Goal: Task Accomplishment & Management: Use online tool/utility

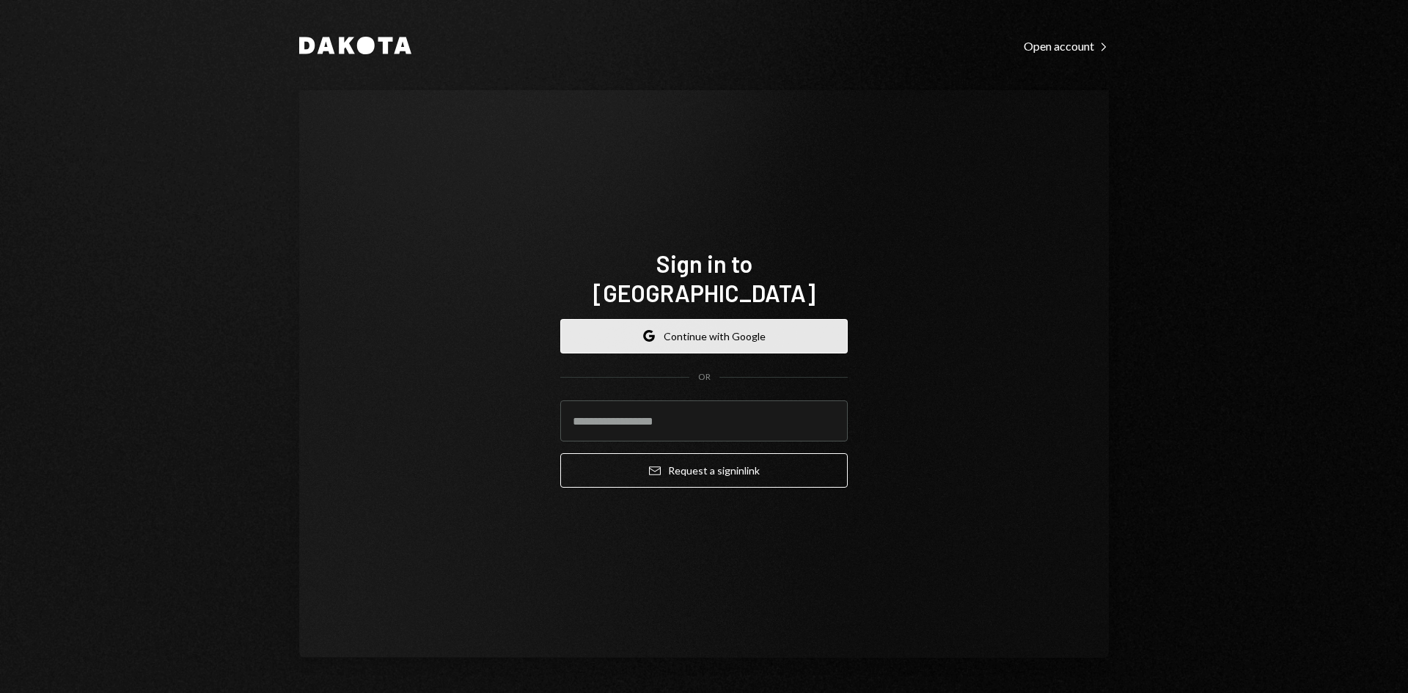
click at [660, 328] on button "Google Continue with Google" at bounding box center [703, 336] width 287 height 34
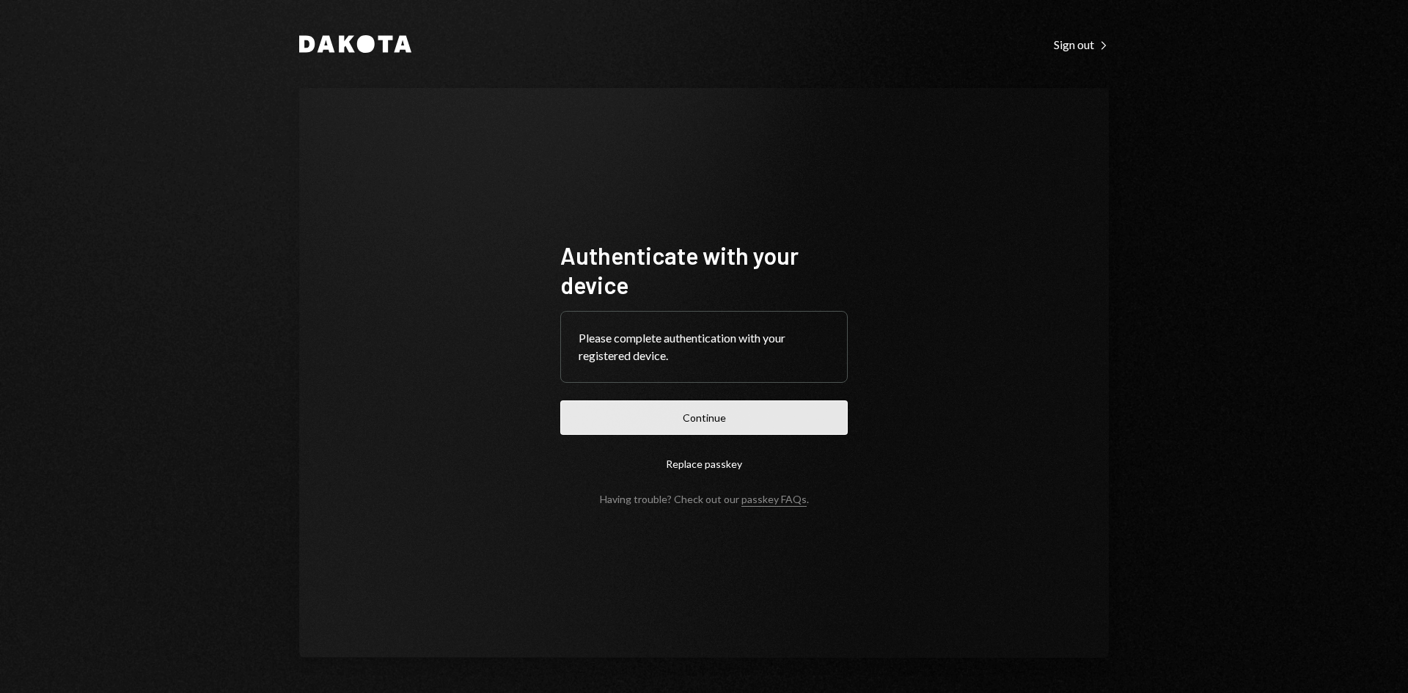
click at [729, 413] on button "Continue" at bounding box center [703, 417] width 287 height 34
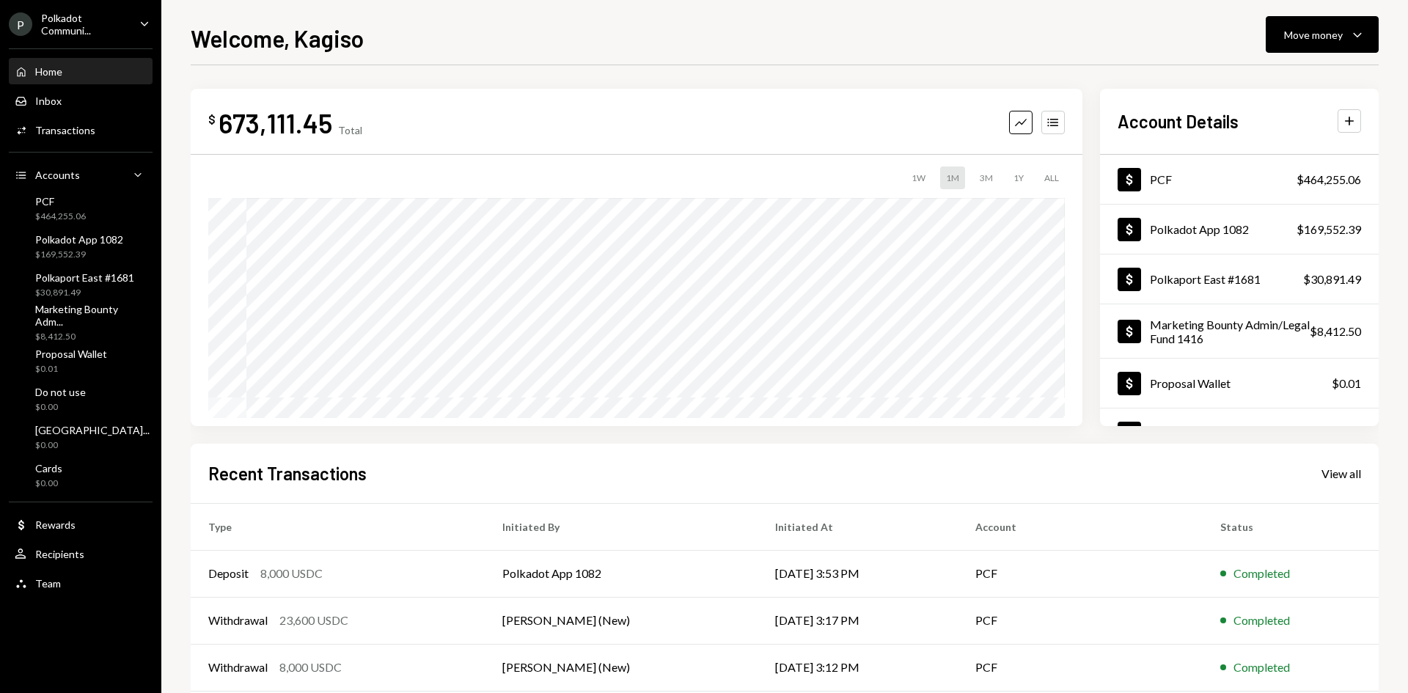
click at [91, 14] on div "Polkadot Communi..." at bounding box center [84, 24] width 87 height 25
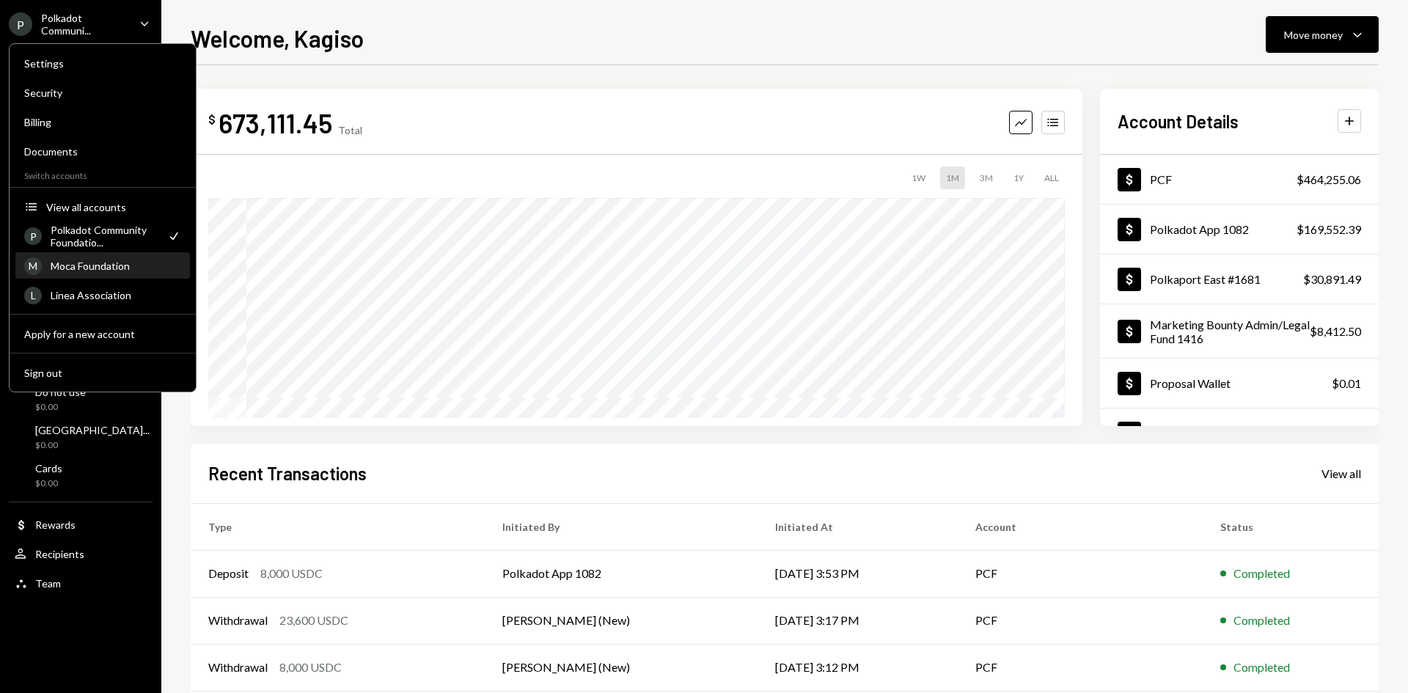
click at [94, 260] on div "Moca Foundation" at bounding box center [116, 266] width 131 height 12
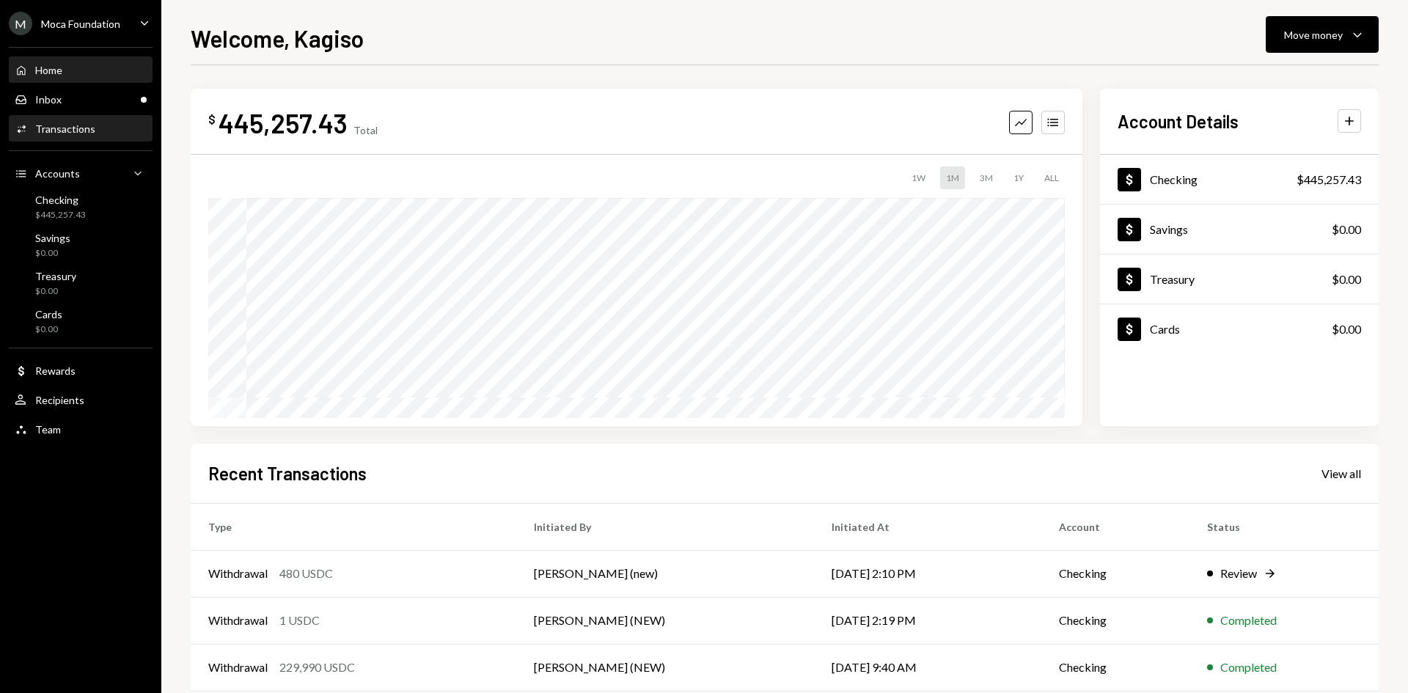
click at [84, 130] on div "Transactions" at bounding box center [65, 128] width 60 height 12
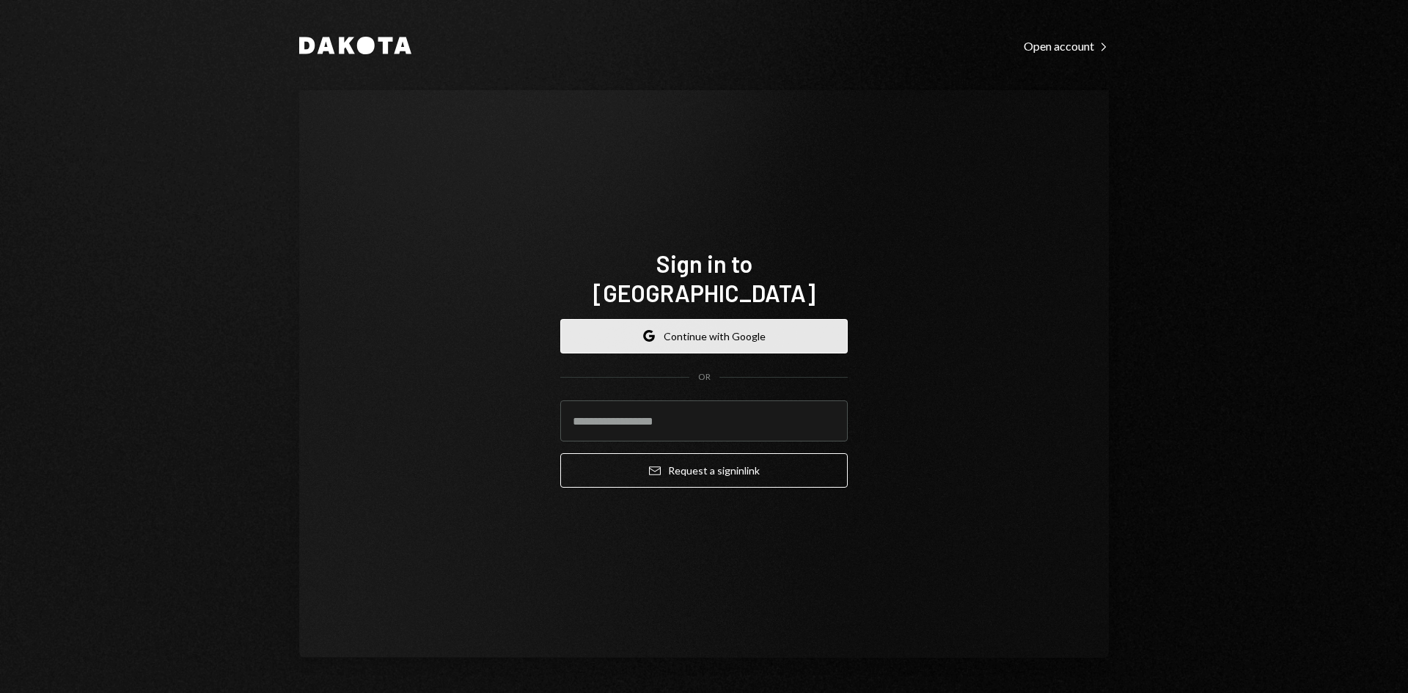
drag, startPoint x: 687, startPoint y: 298, endPoint x: 689, endPoint y: 317, distance: 19.2
click at [687, 307] on div "Google Continue with Google OR Email Request a sign in link" at bounding box center [703, 403] width 287 height 193
click at [693, 319] on button "Google Continue with Google" at bounding box center [703, 336] width 287 height 34
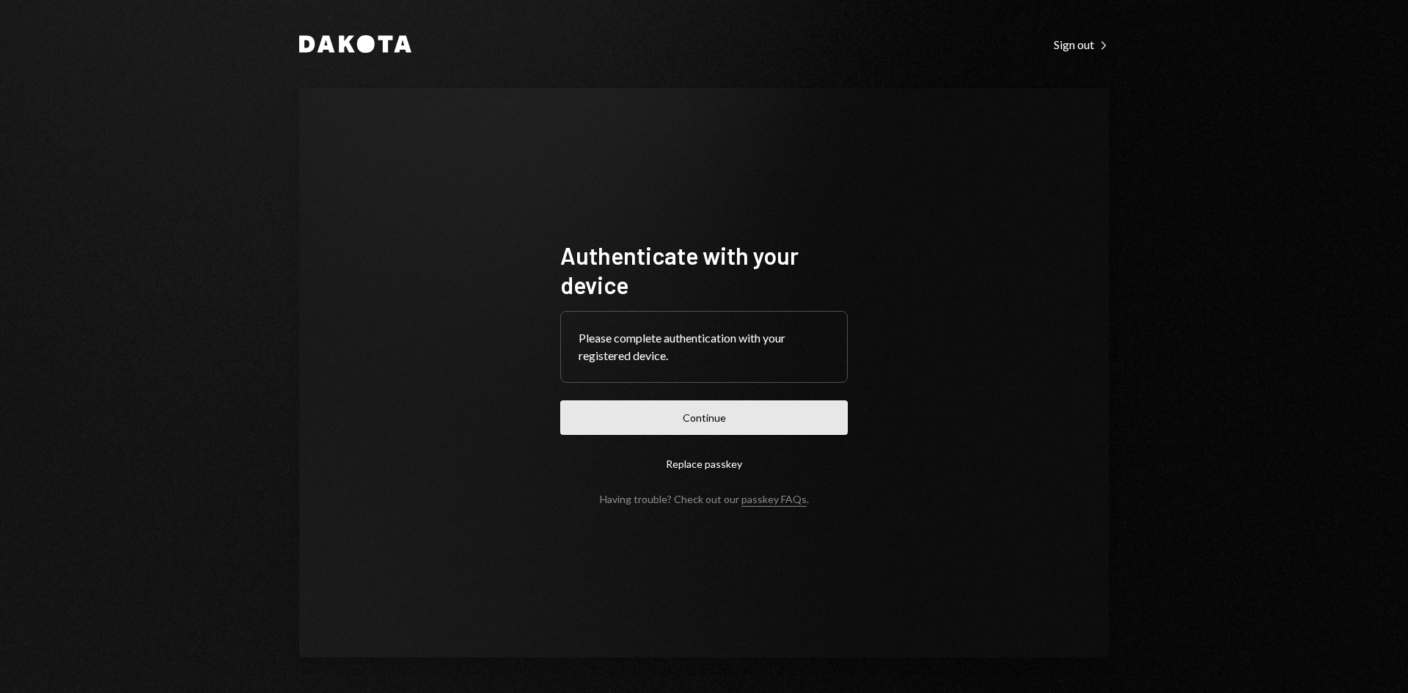
click at [683, 420] on button "Continue" at bounding box center [703, 417] width 287 height 34
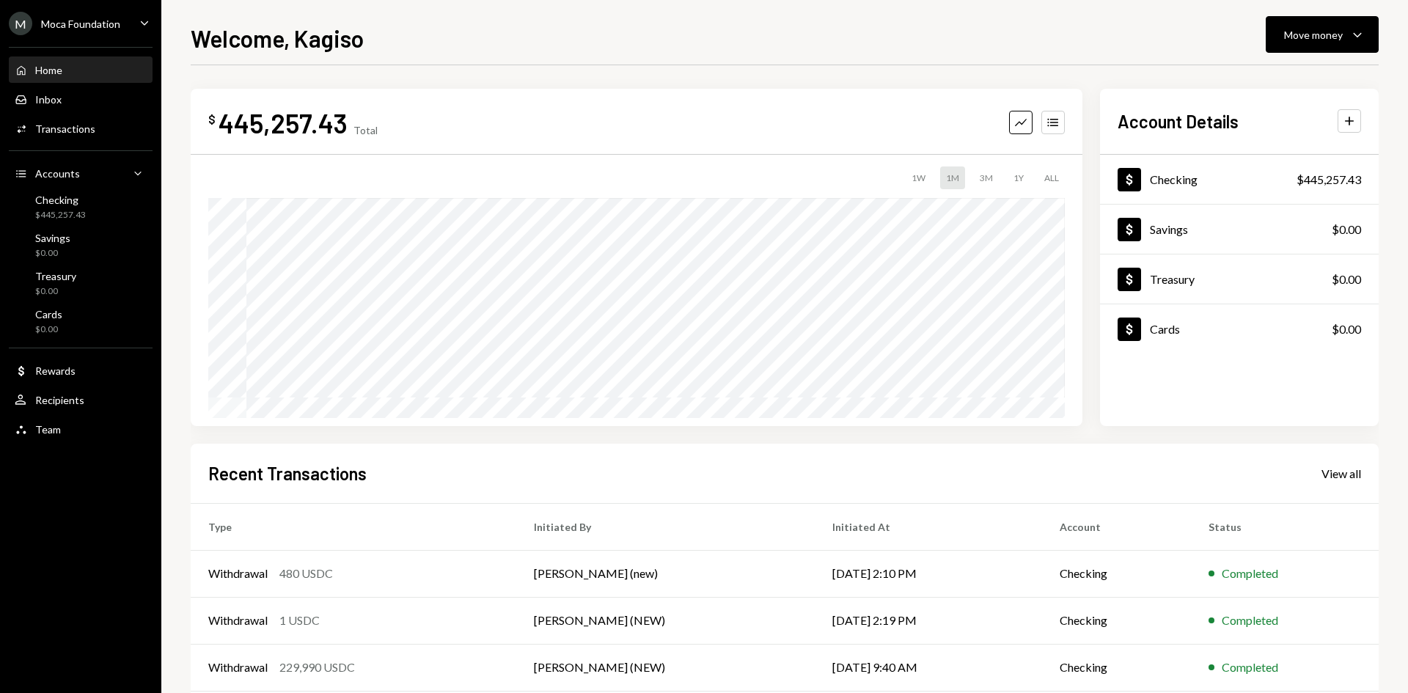
click at [696, 29] on div "Welcome, [PERSON_NAME] Move money Caret Down" at bounding box center [785, 37] width 1188 height 32
click at [54, 213] on div "$445,257.43" at bounding box center [60, 215] width 51 height 12
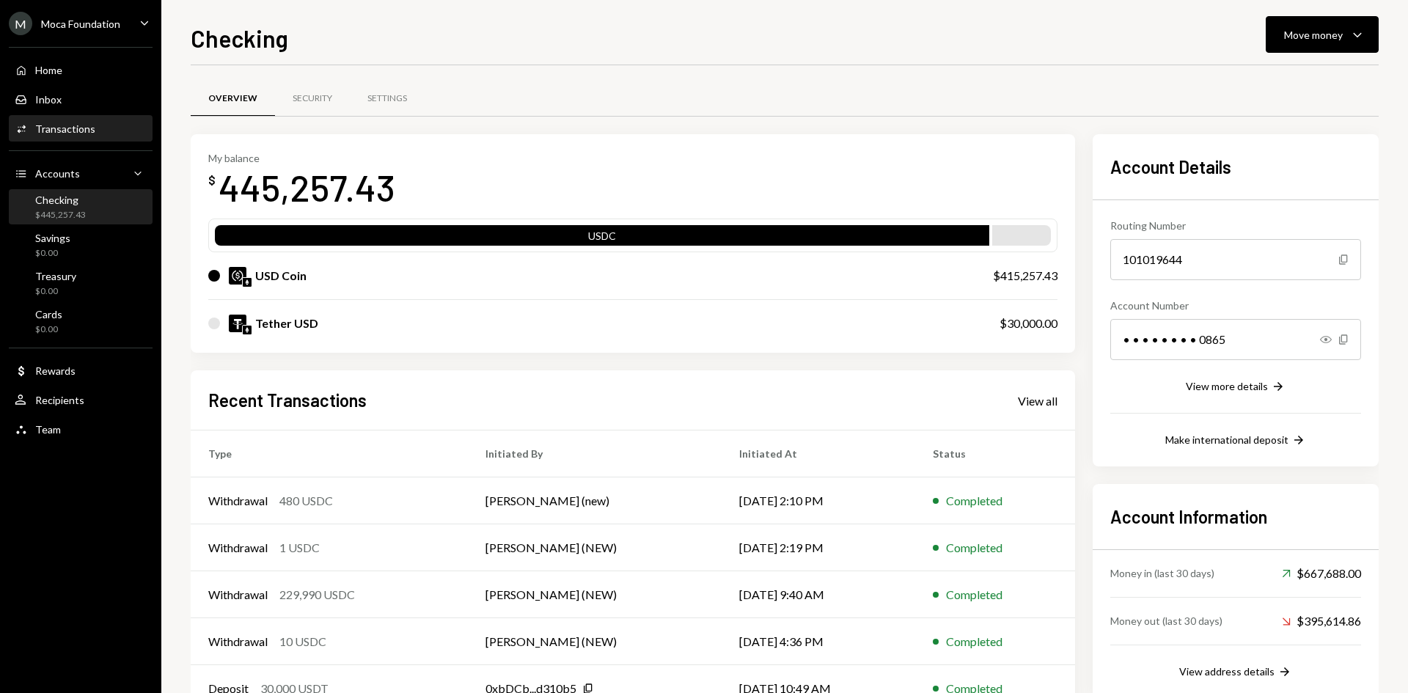
click at [92, 124] on div "Transactions" at bounding box center [65, 128] width 60 height 12
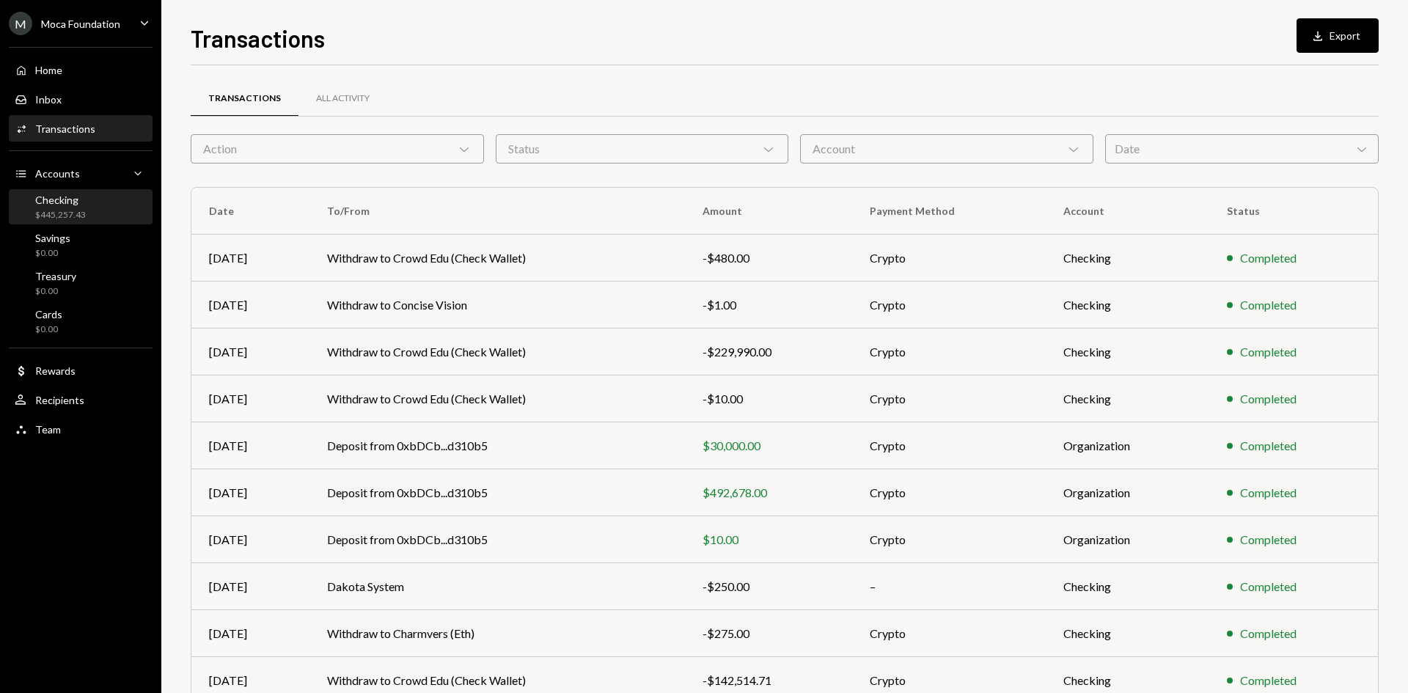
click at [70, 206] on div "Checking $445,257.43" at bounding box center [60, 208] width 51 height 28
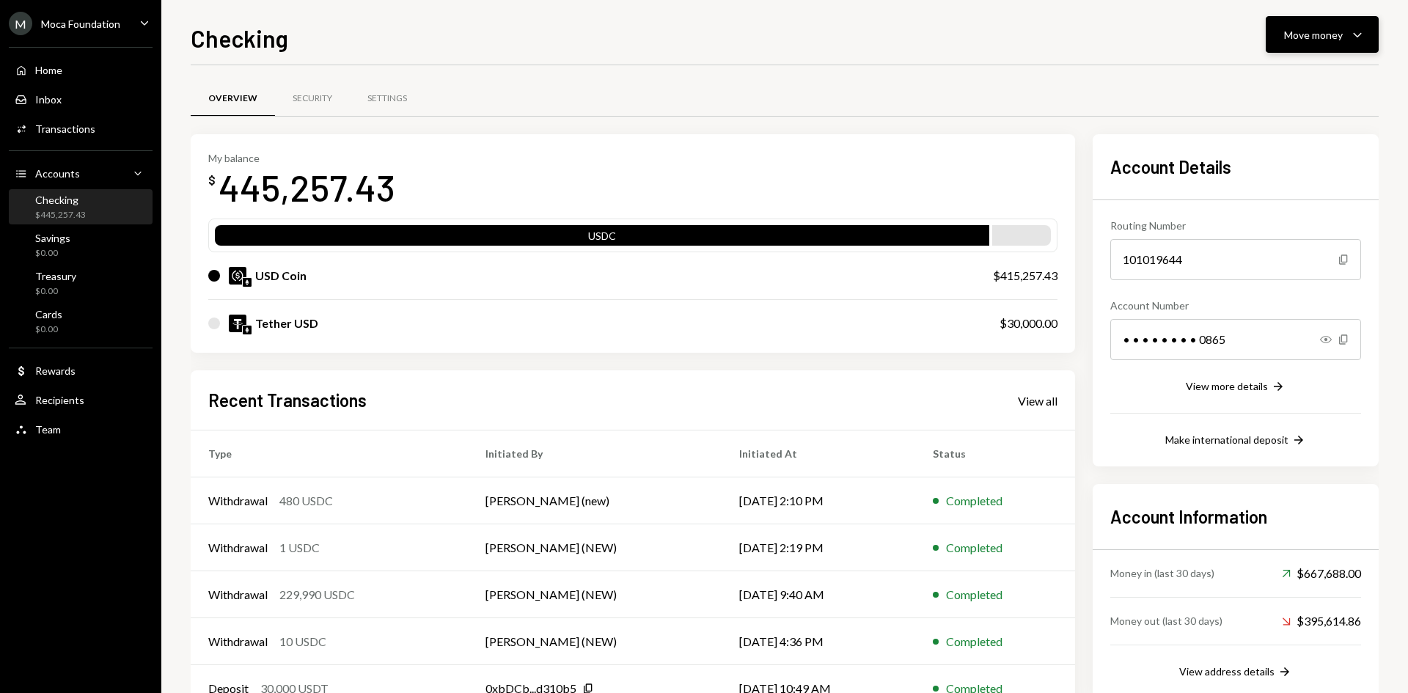
click at [1320, 40] on div "Move money" at bounding box center [1313, 34] width 59 height 15
drag, startPoint x: 1317, startPoint y: 79, endPoint x: 1260, endPoint y: 79, distance: 57.2
click at [1260, 79] on div "Send" at bounding box center [1310, 78] width 107 height 15
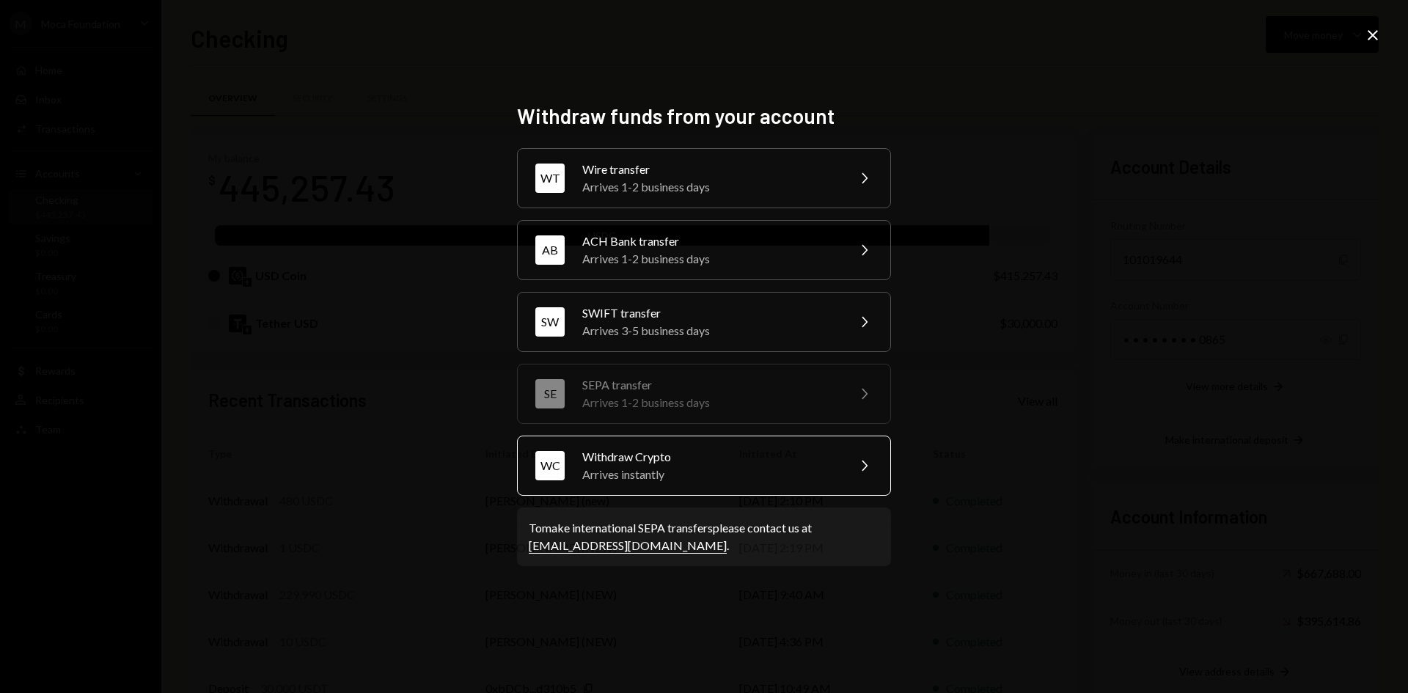
click at [594, 469] on div "Arrives instantly" at bounding box center [709, 475] width 255 height 18
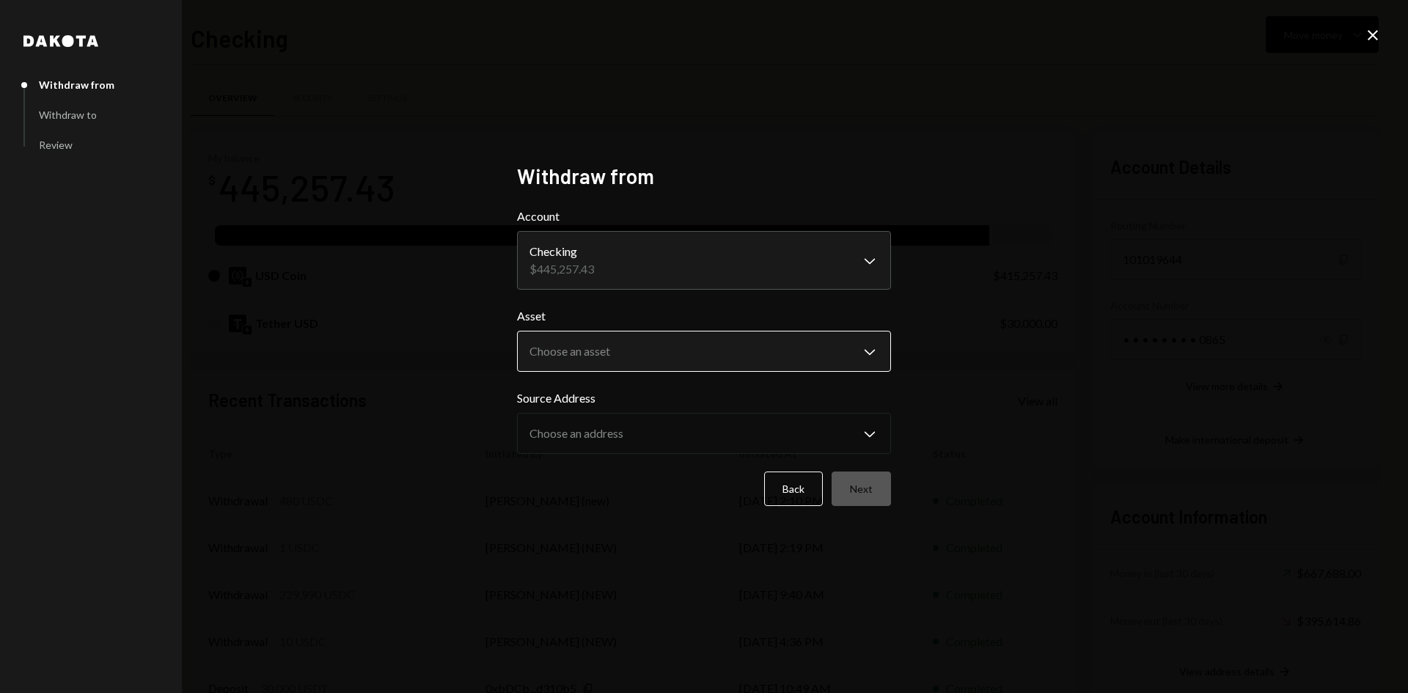
click at [612, 362] on body "M Moca Foundation Caret Down Home Home Inbox Inbox Activities Transactions Acco…" at bounding box center [704, 346] width 1408 height 693
select select "****"
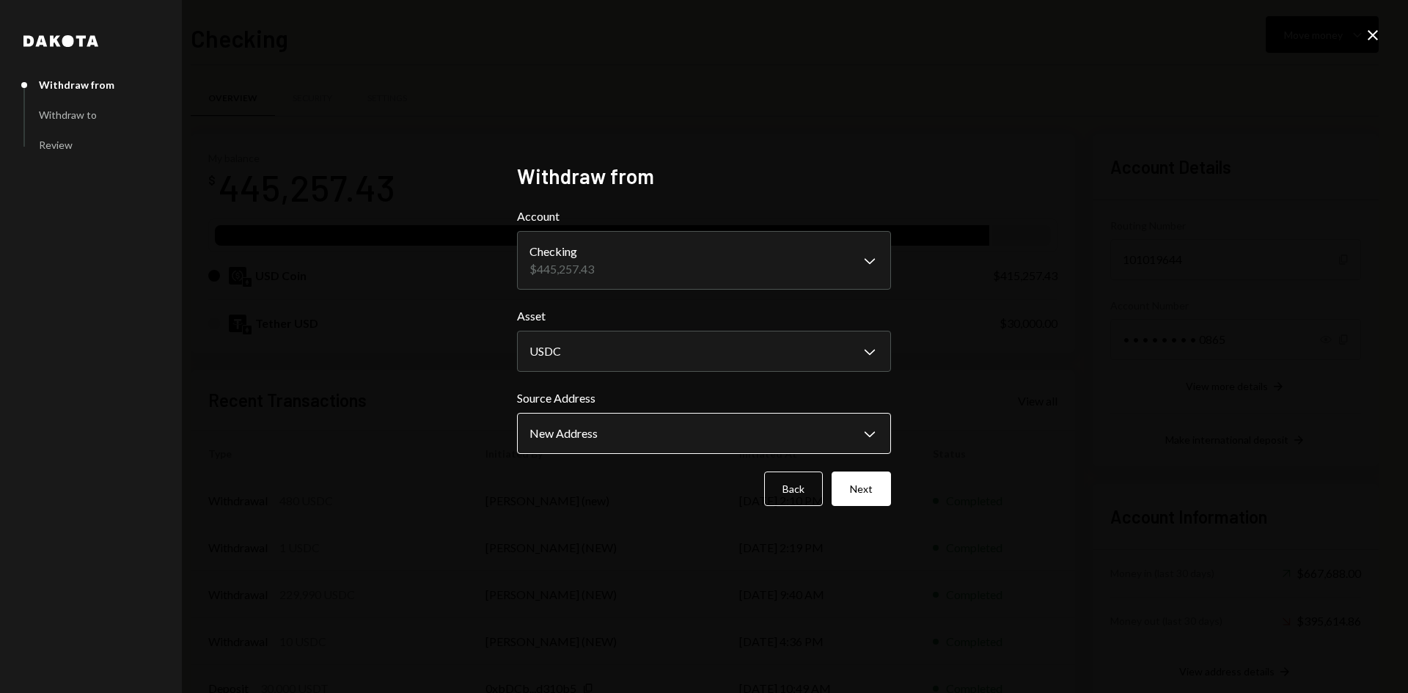
click at [736, 451] on body "M Moca Foundation Caret Down Home Home Inbox Inbox Activities Transactions Acco…" at bounding box center [704, 346] width 1408 height 693
click at [874, 492] on button "Next" at bounding box center [861, 489] width 59 height 34
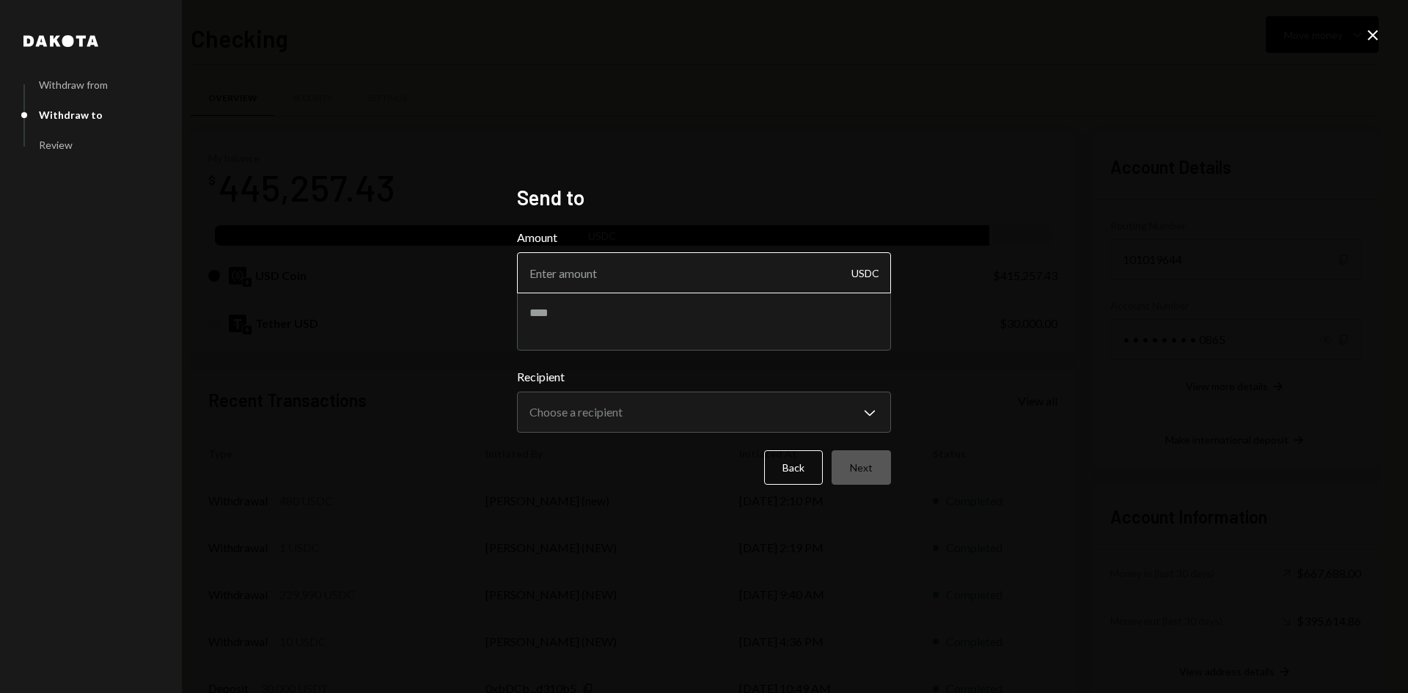
click at [703, 274] on input "Amount" at bounding box center [704, 272] width 374 height 41
type input "30000"
click at [606, 503] on div "**********" at bounding box center [704, 347] width 374 height 324
click at [587, 417] on body "M Moca Foundation Caret Down Home Home Inbox Inbox Activities Transactions Acco…" at bounding box center [704, 346] width 1408 height 693
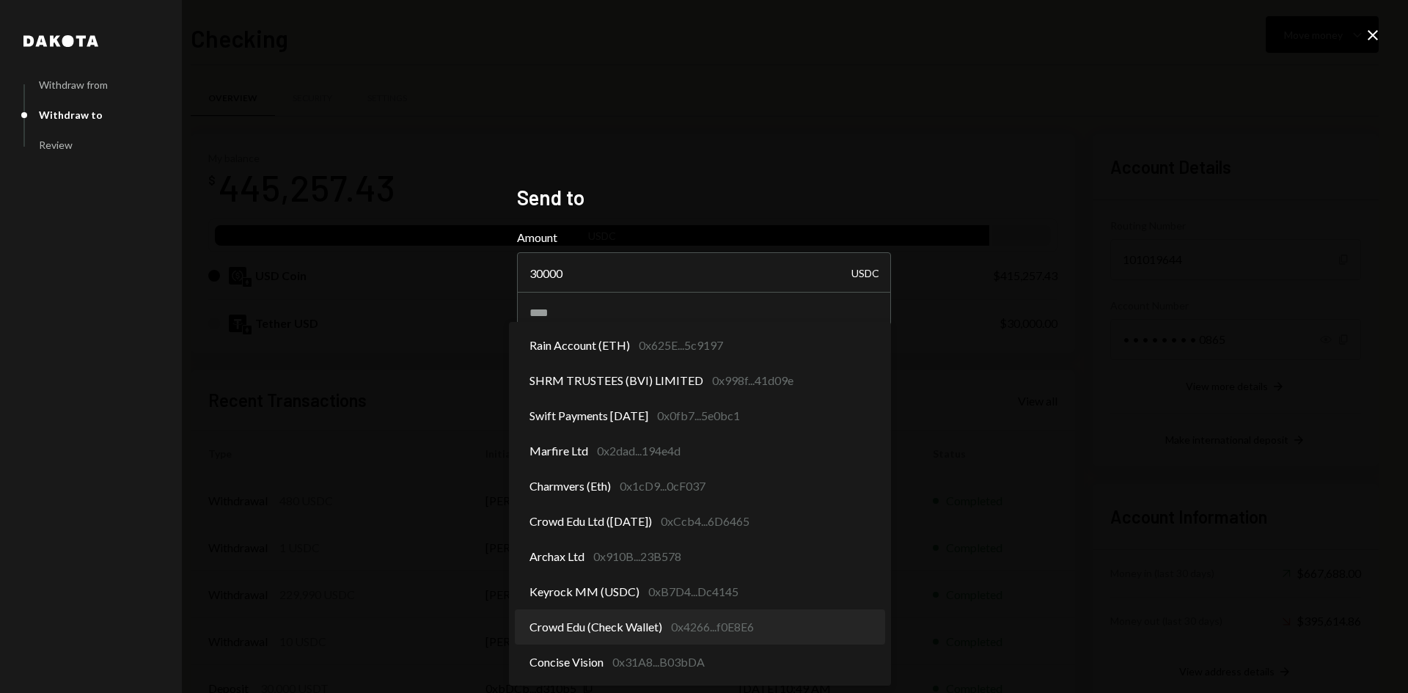
select select "**********"
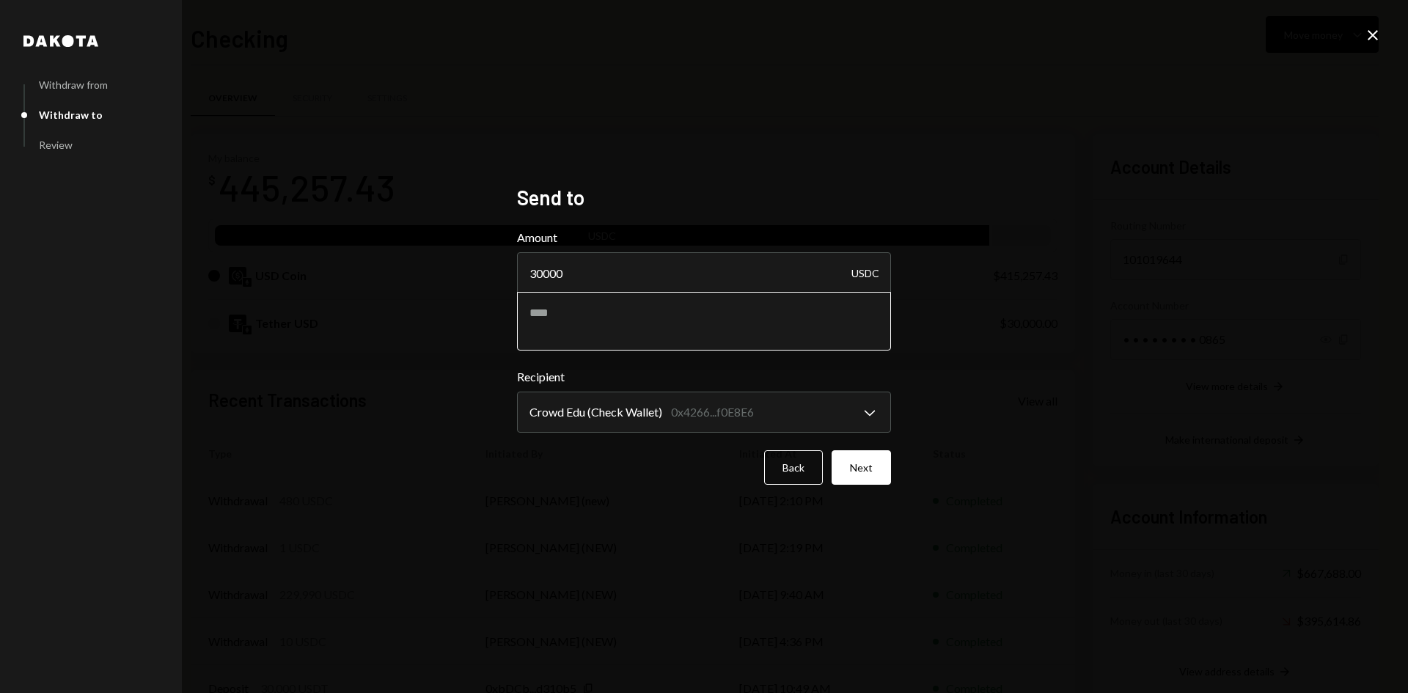
click at [641, 318] on textarea at bounding box center [704, 321] width 374 height 59
type textarea "**********"
click at [852, 466] on button "Next" at bounding box center [861, 467] width 59 height 34
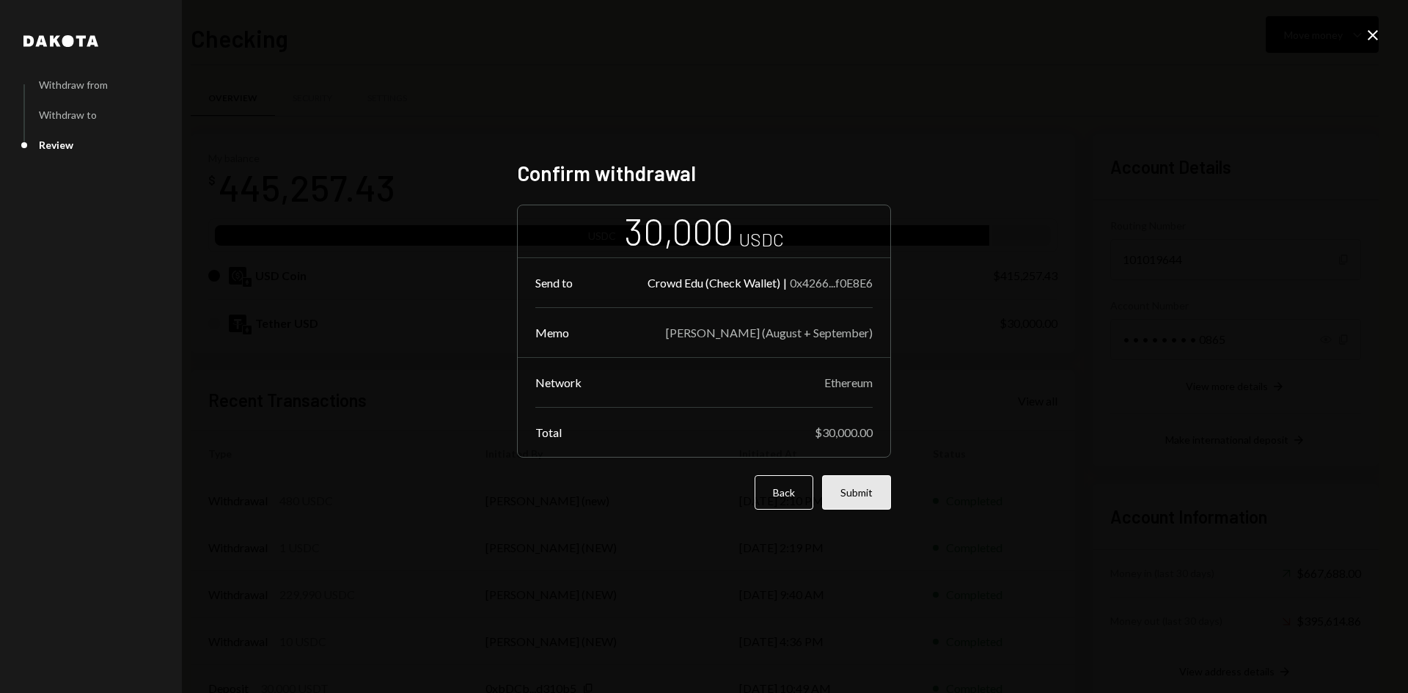
click at [850, 502] on button "Submit" at bounding box center [856, 492] width 69 height 34
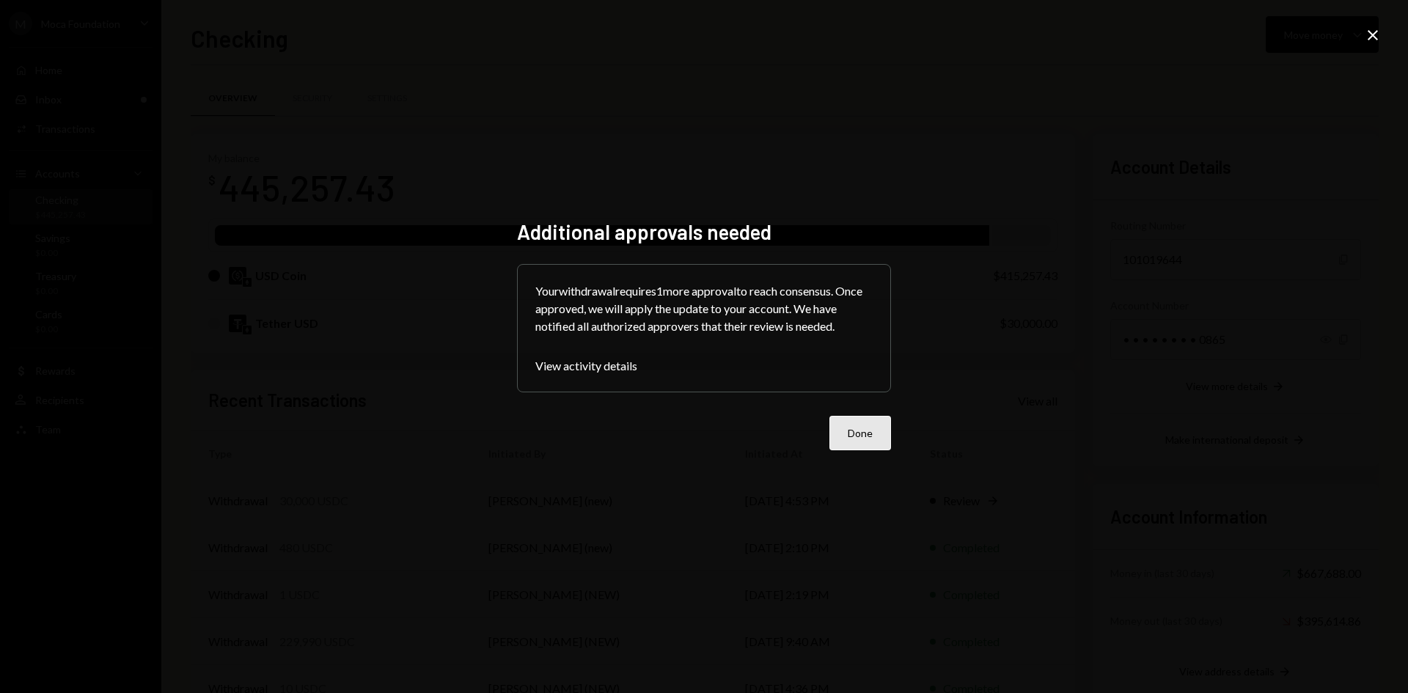
click at [859, 436] on button "Done" at bounding box center [860, 433] width 62 height 34
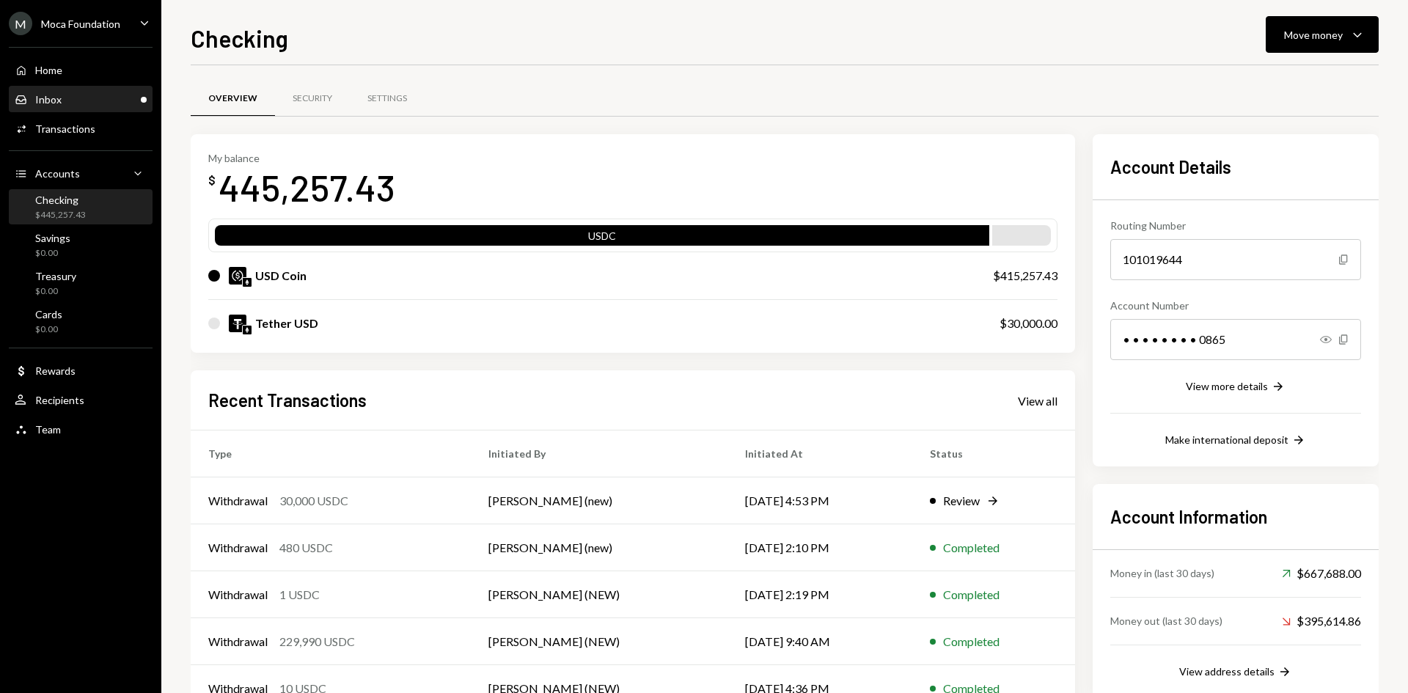
click at [85, 100] on div "Inbox Inbox" at bounding box center [81, 99] width 132 height 13
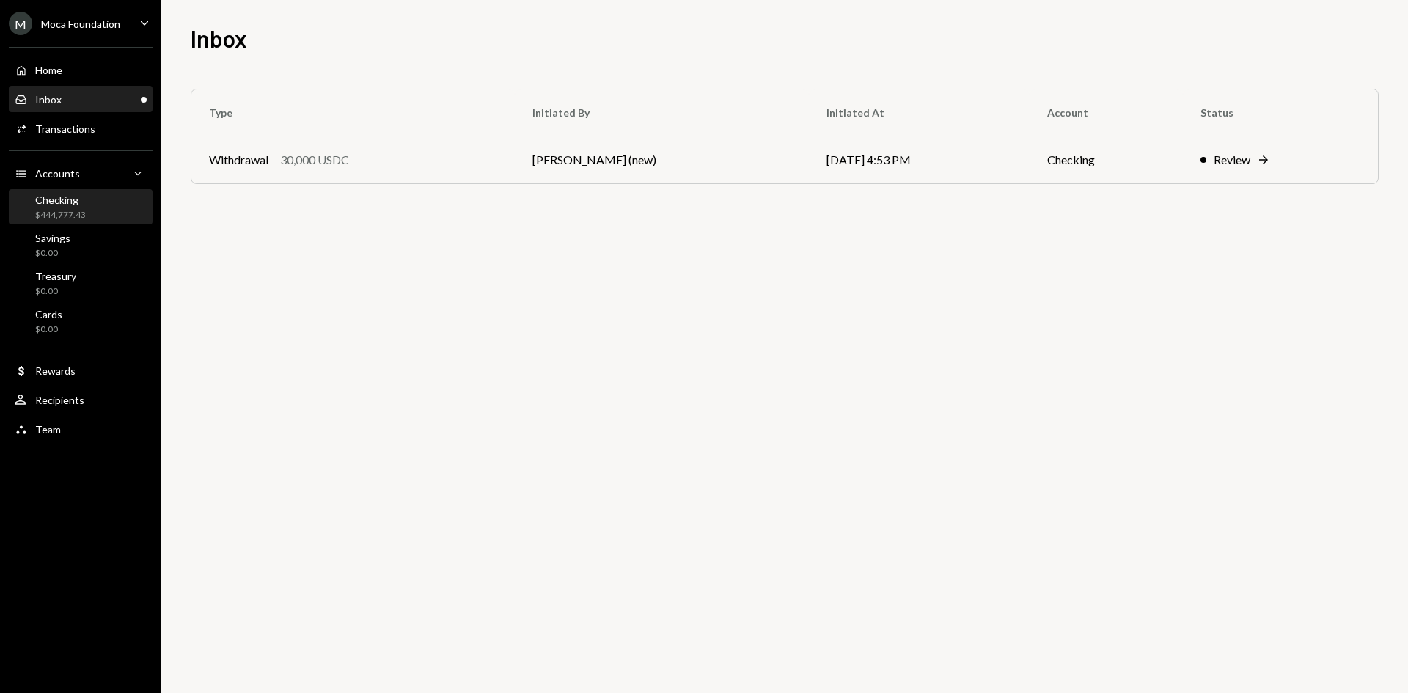
click at [60, 205] on div "Checking" at bounding box center [60, 200] width 51 height 12
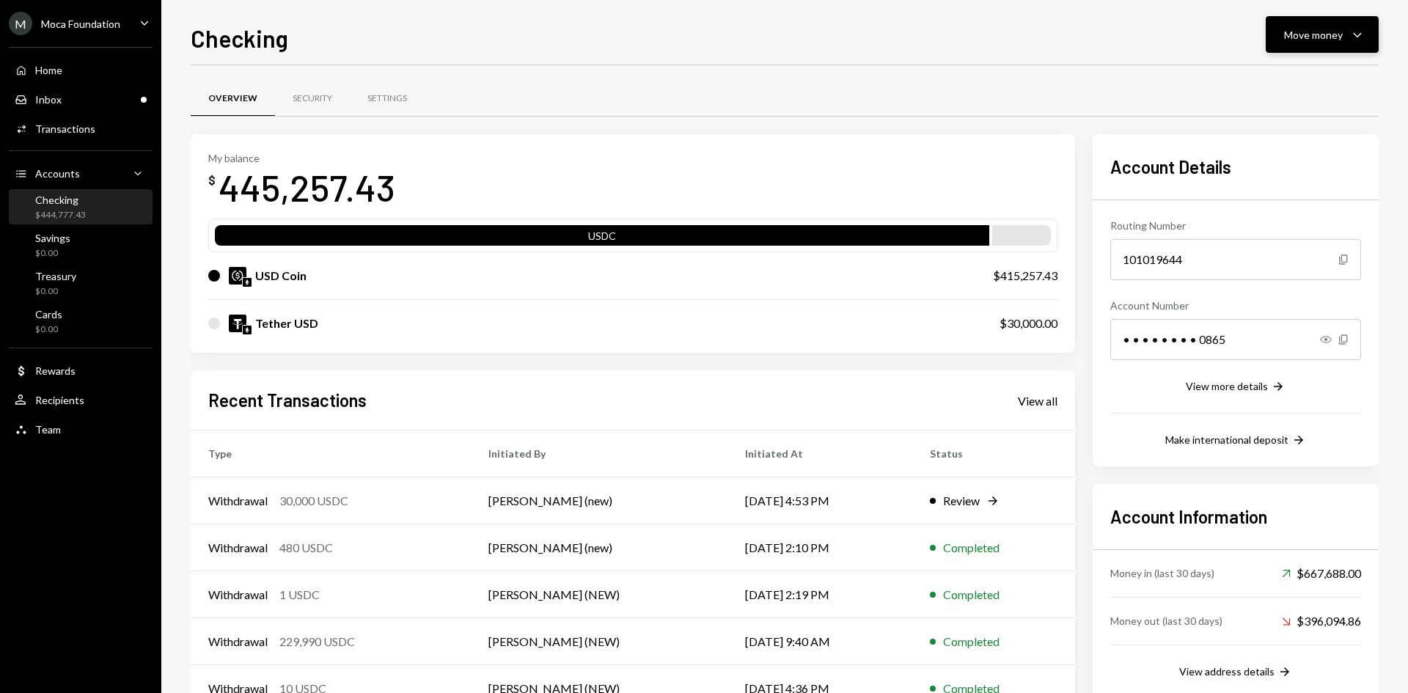
click at [1344, 34] on div "Move money Caret Down" at bounding box center [1322, 35] width 76 height 18
click at [1292, 71] on div "Send" at bounding box center [1310, 78] width 107 height 15
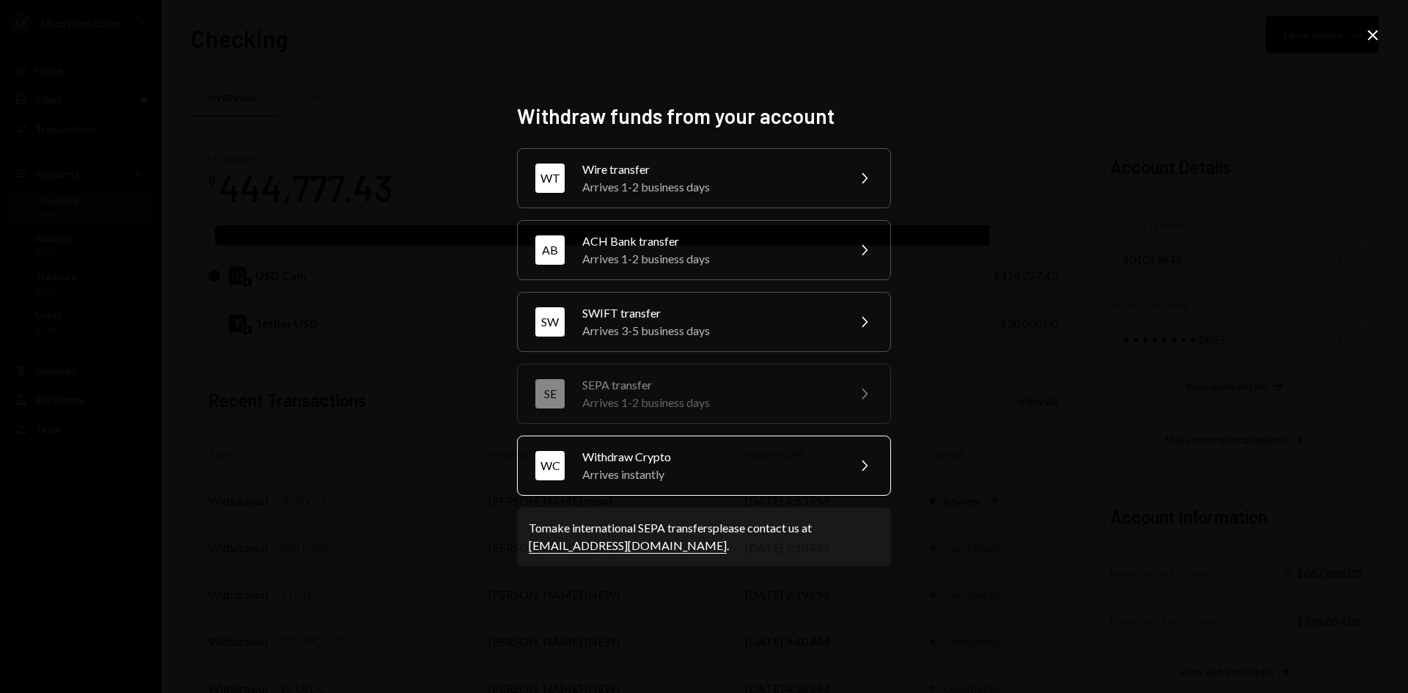
click at [643, 463] on div "Withdraw Crypto" at bounding box center [709, 457] width 255 height 18
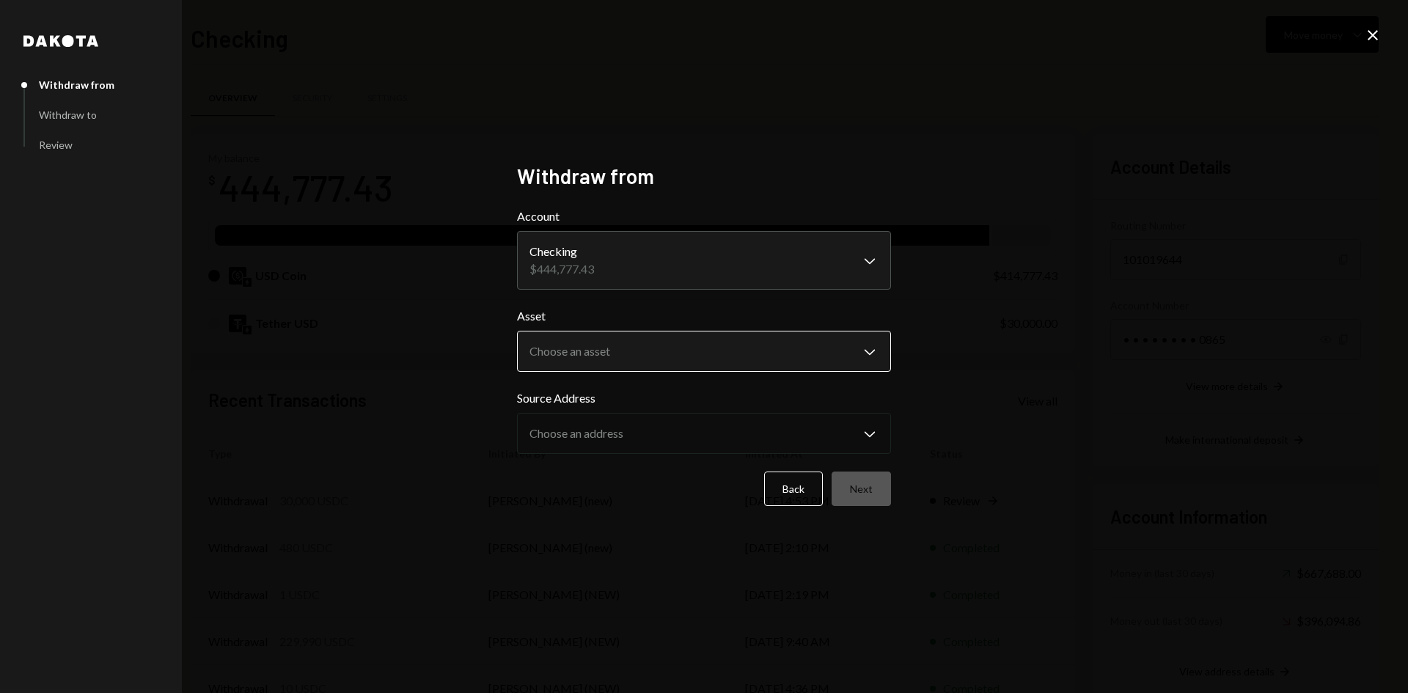
click at [676, 359] on body "M Moca Foundation Caret Down Home Home Inbox Inbox Activities Transactions Acco…" at bounding box center [704, 346] width 1408 height 693
select select "****"
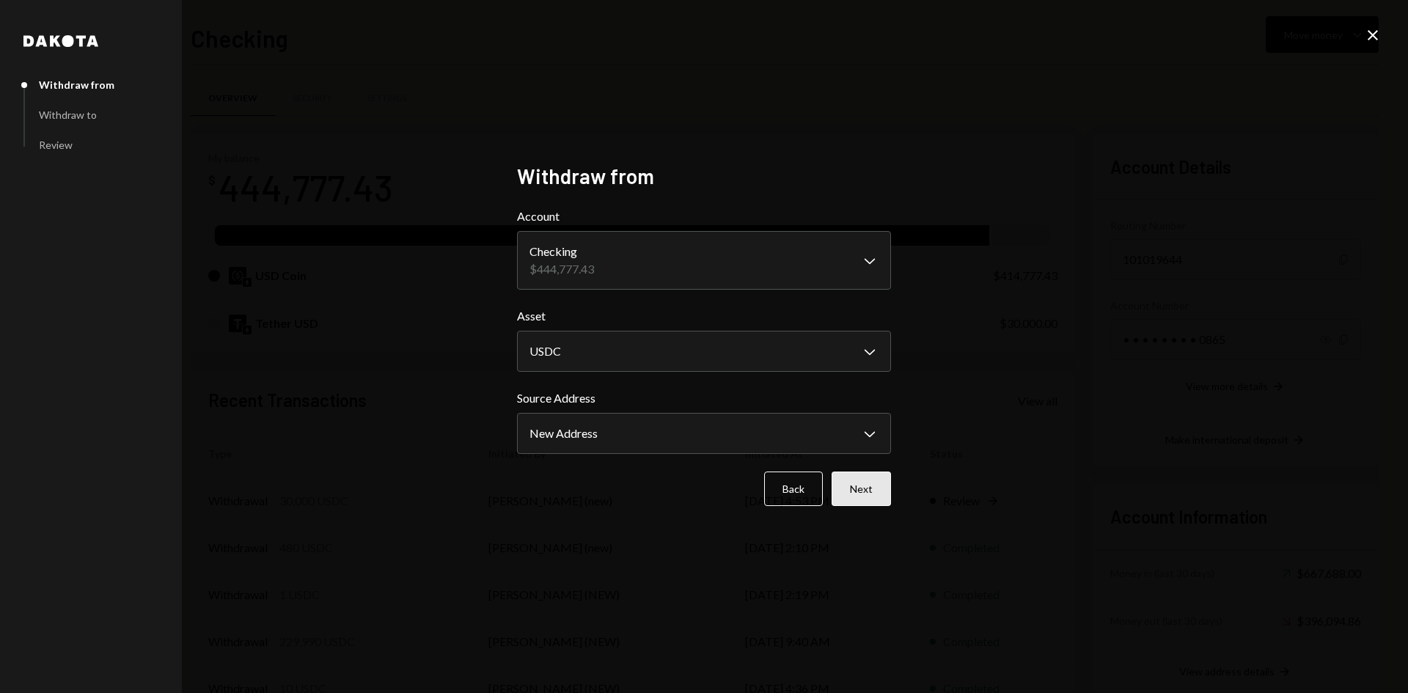
click at [840, 486] on button "Next" at bounding box center [861, 489] width 59 height 34
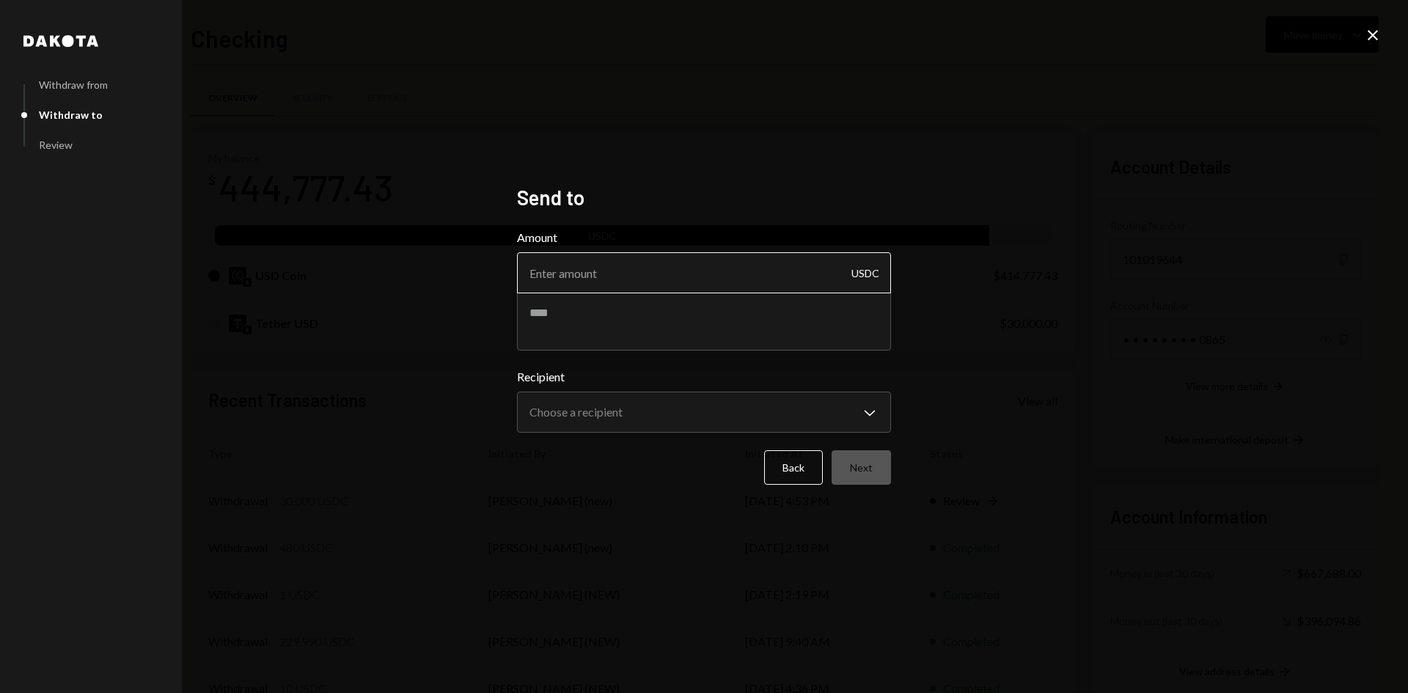
click at [756, 279] on input "Amount" at bounding box center [704, 272] width 374 height 41
type input "74703.08"
click at [734, 329] on textarea at bounding box center [704, 321] width 374 height 59
type textarea "**********"
click at [651, 428] on body "M Moca Foundation Caret Down Home Home Inbox Inbox Activities Transactions Acco…" at bounding box center [704, 346] width 1408 height 693
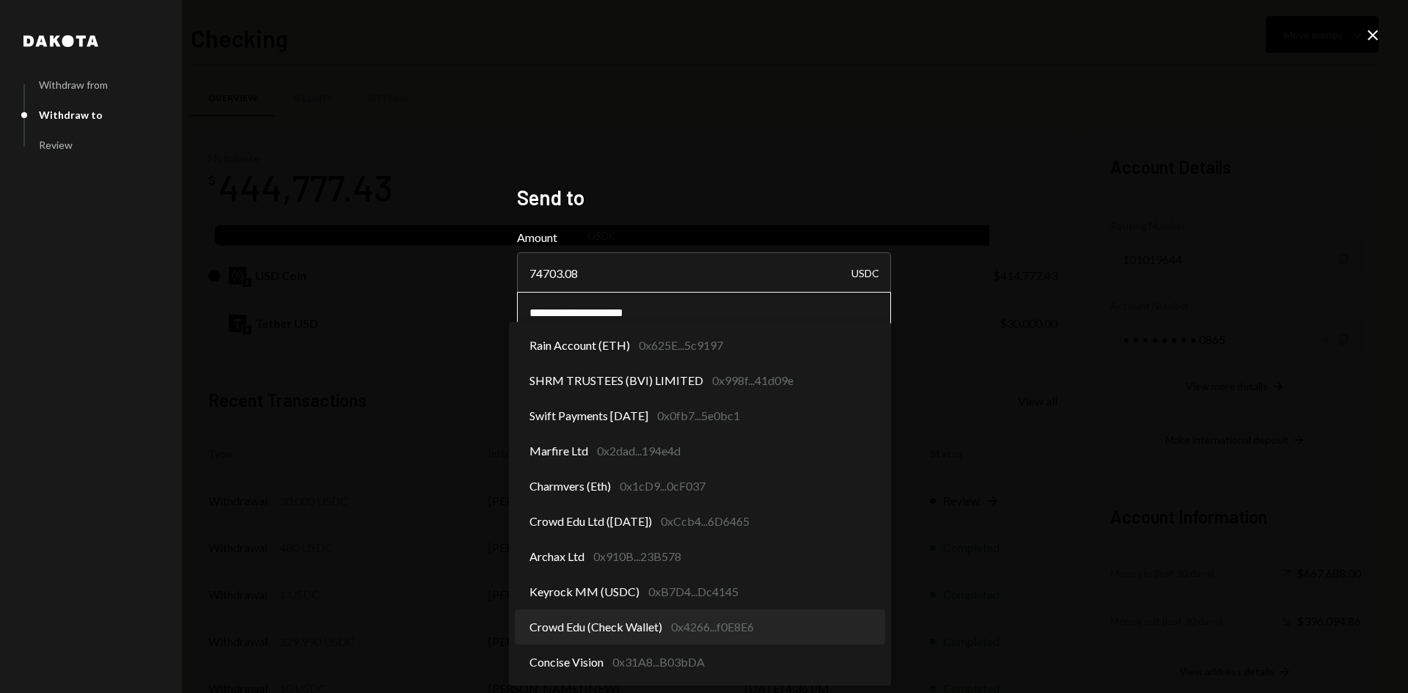
select select "**********"
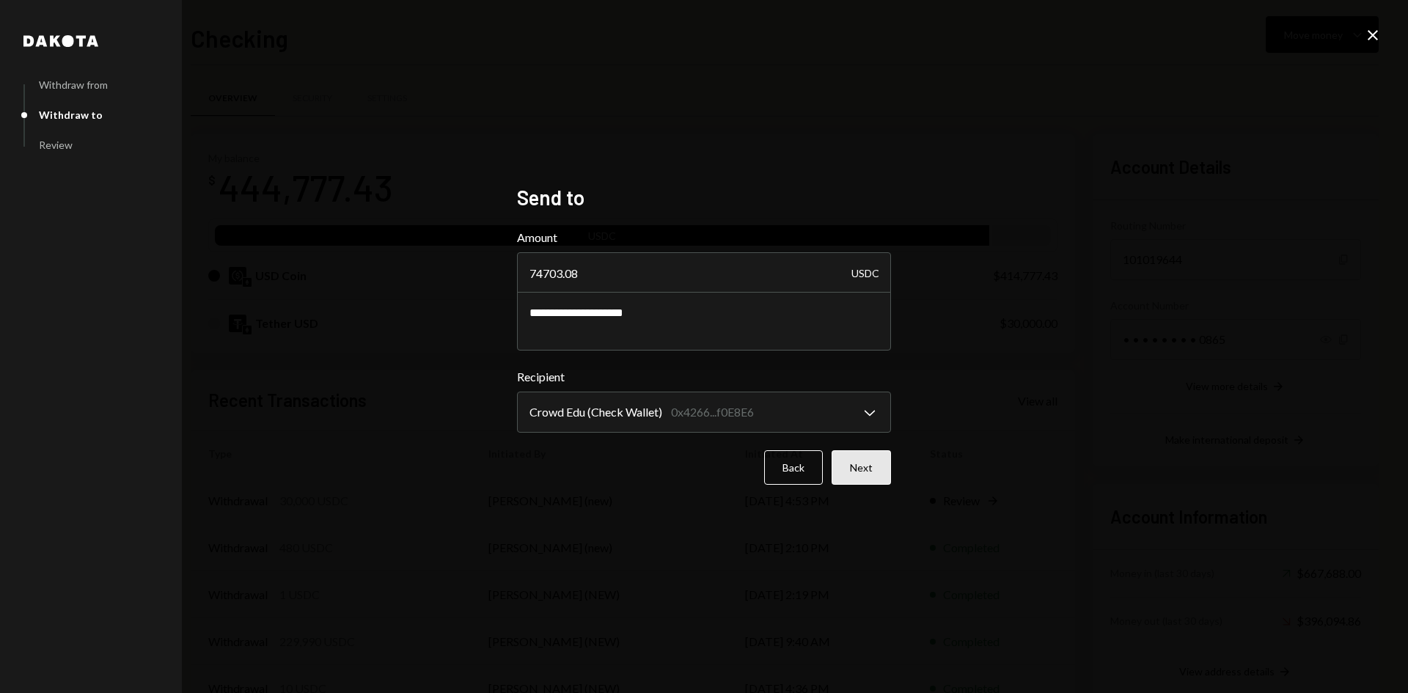
click at [875, 477] on button "Next" at bounding box center [861, 467] width 59 height 34
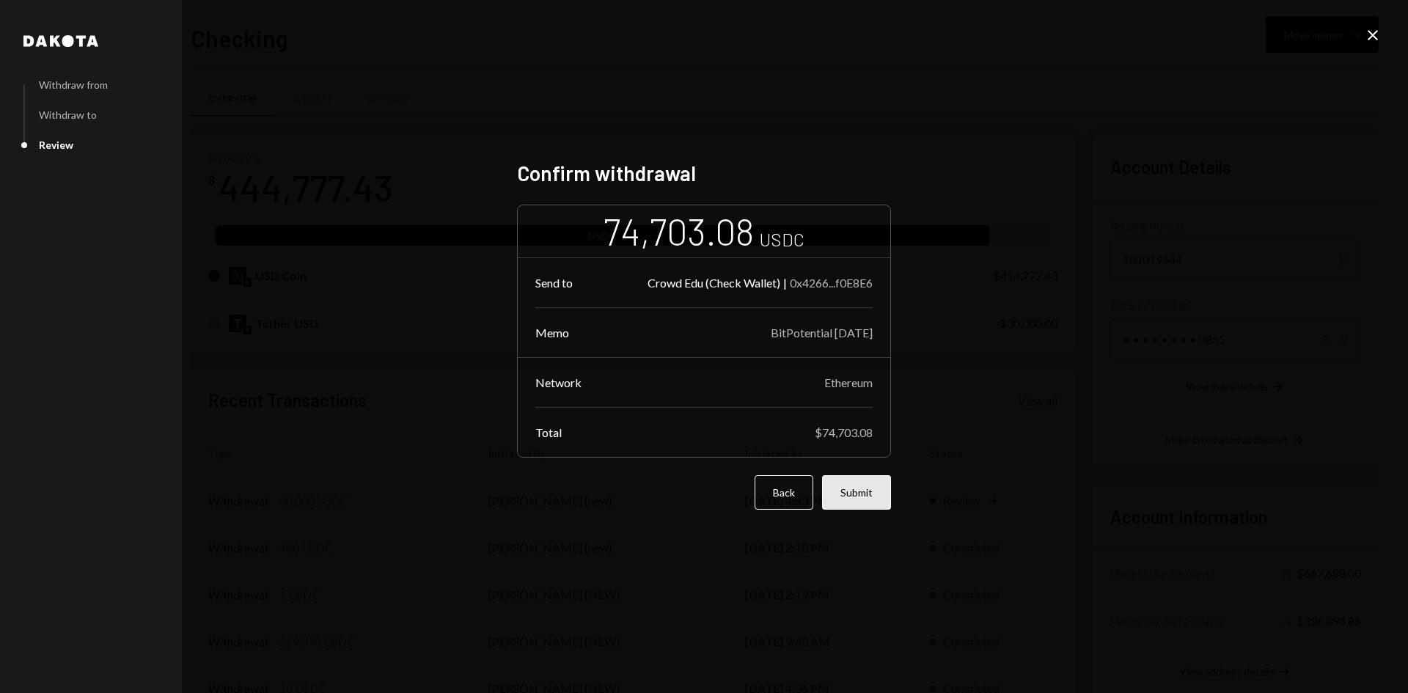
click at [867, 497] on button "Submit" at bounding box center [856, 492] width 69 height 34
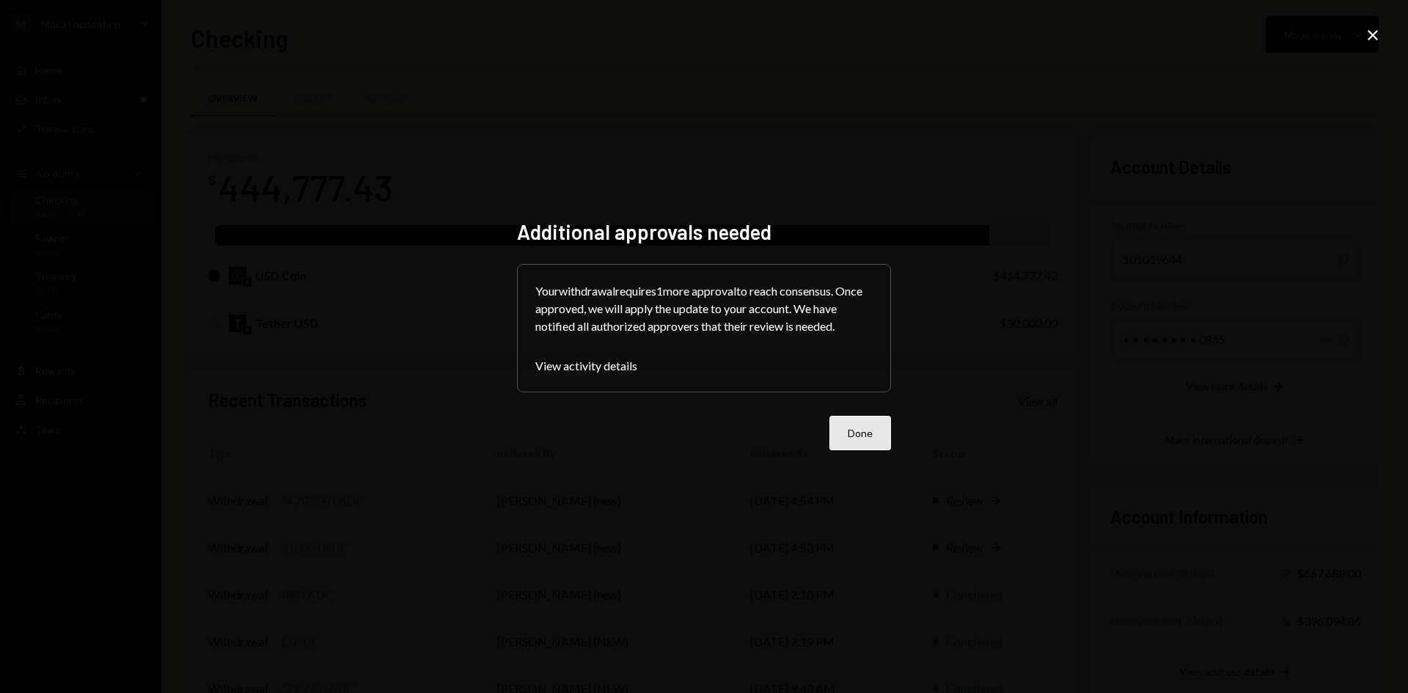
click at [851, 425] on button "Done" at bounding box center [860, 433] width 62 height 34
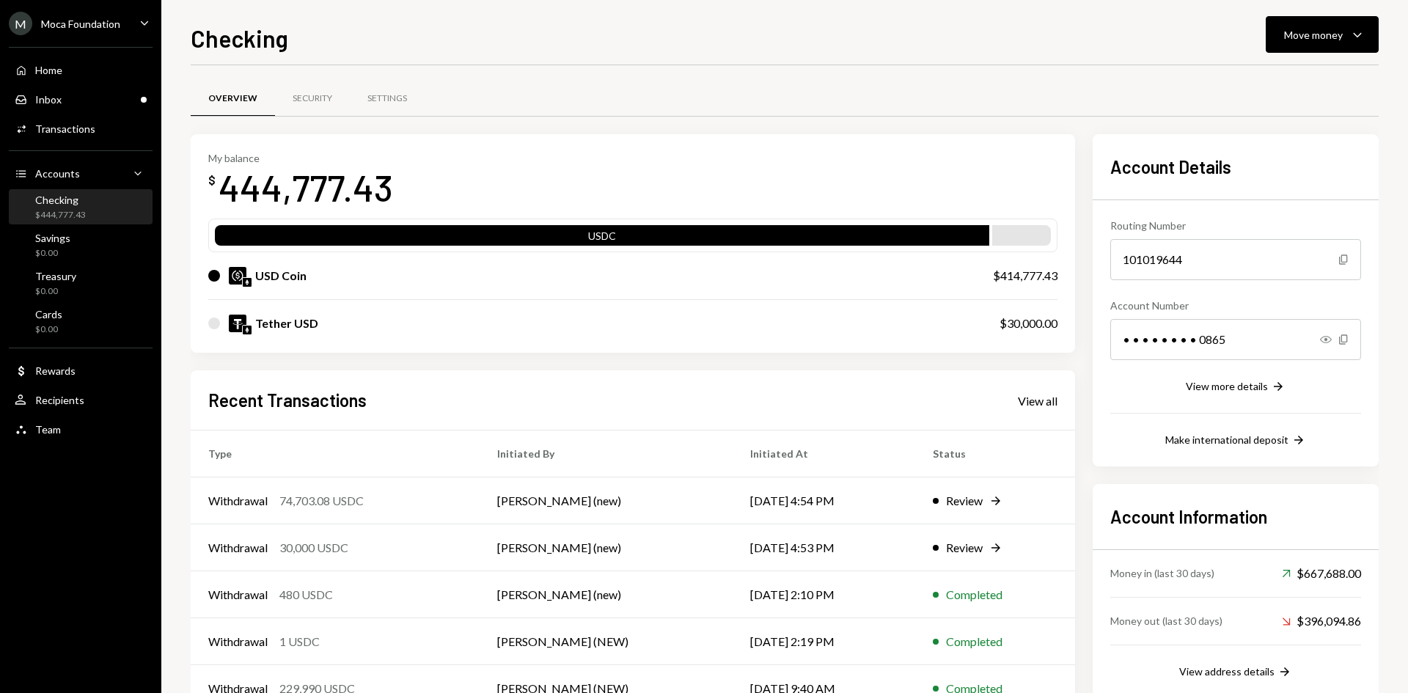
click at [111, 34] on div "M Moca Foundation" at bounding box center [64, 23] width 111 height 23
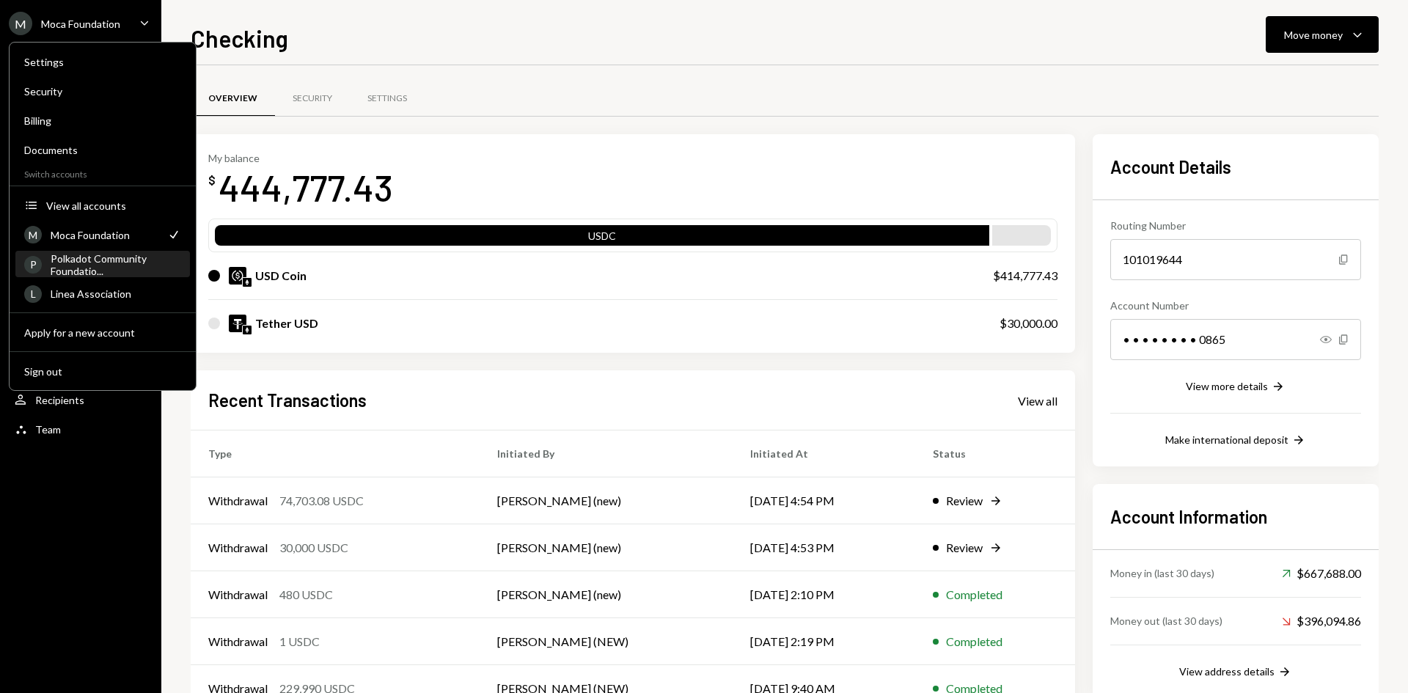
click at [96, 263] on div "Polkadot Community Foundatio..." at bounding box center [116, 264] width 131 height 25
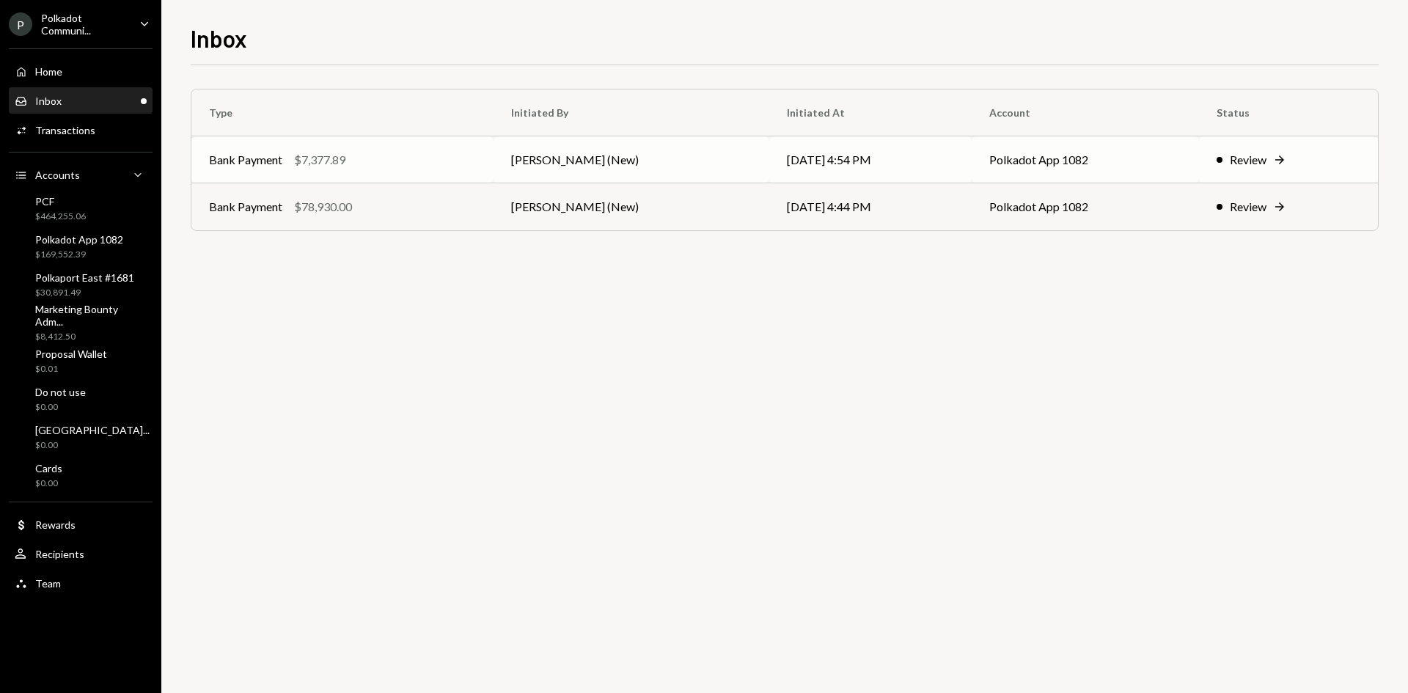
click at [658, 163] on td "Joab Matthews (New)" at bounding box center [632, 159] width 276 height 47
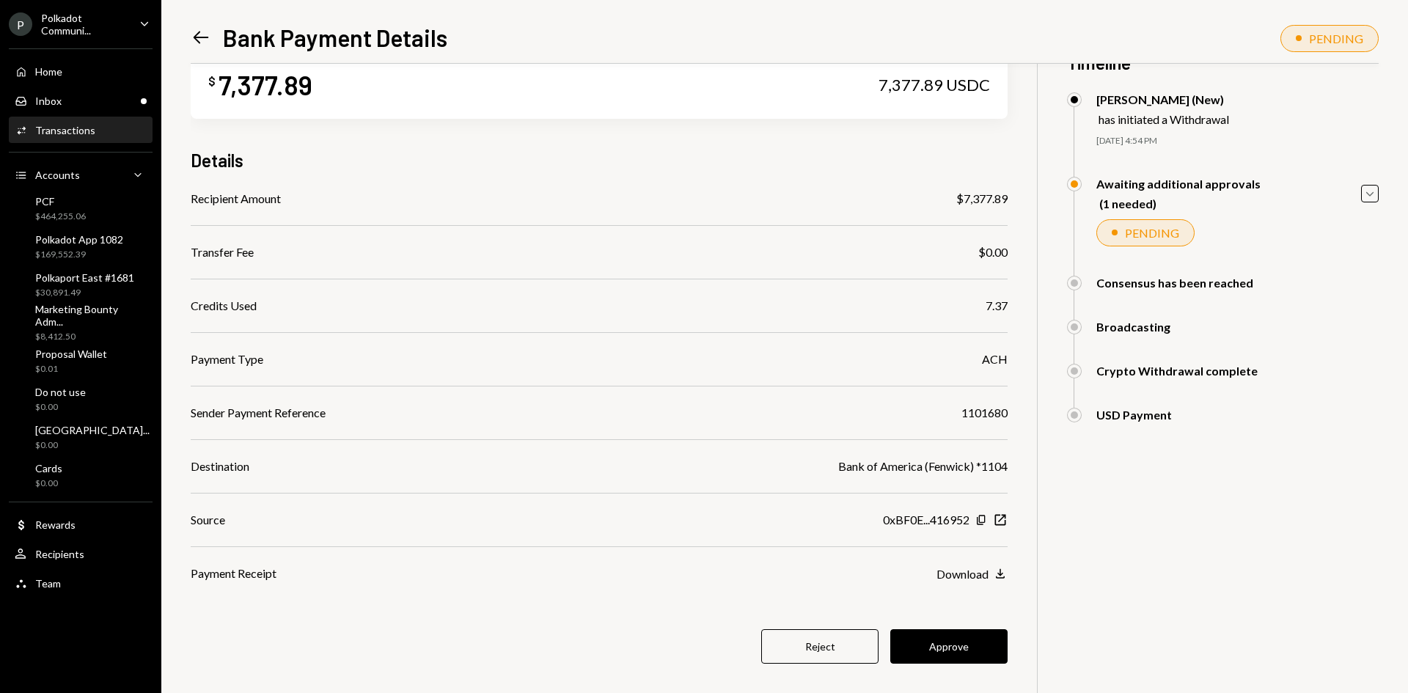
scroll to position [64, 0]
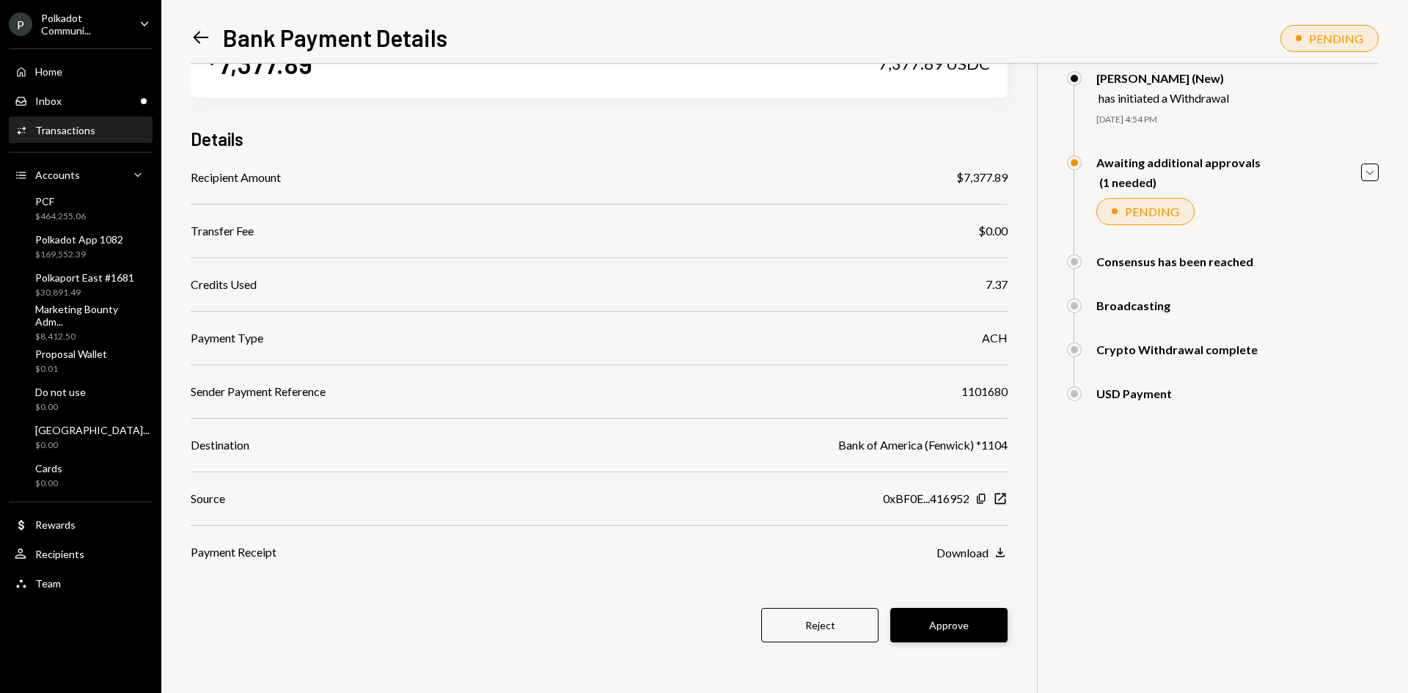
click at [945, 627] on button "Approve" at bounding box center [948, 625] width 117 height 34
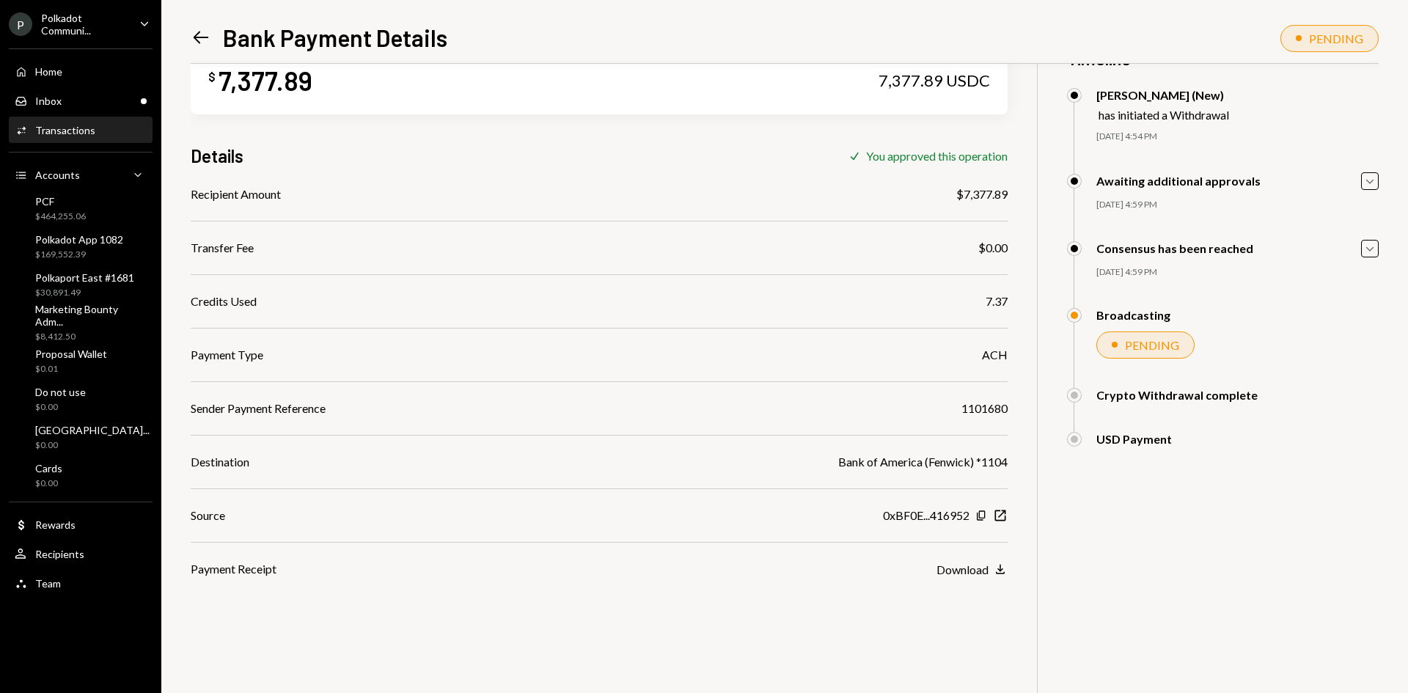
scroll to position [0, 0]
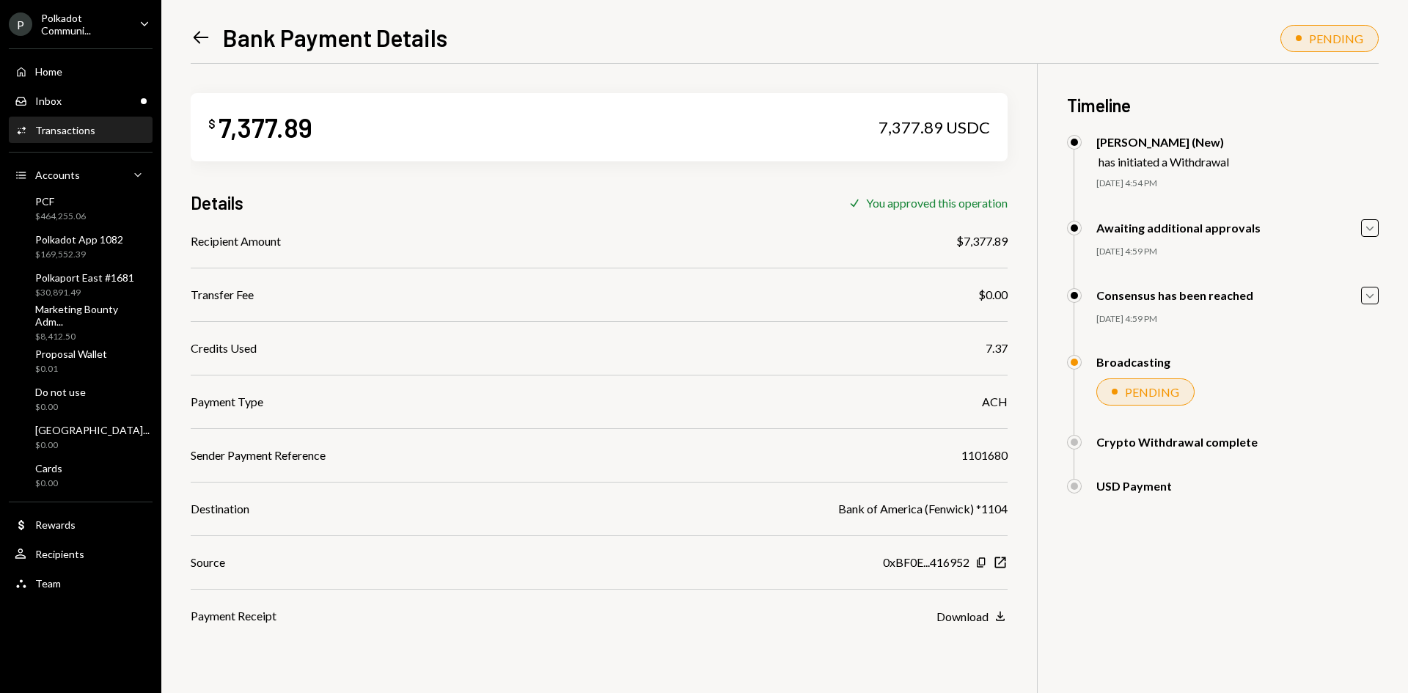
click at [197, 34] on icon at bounding box center [201, 38] width 15 height 12
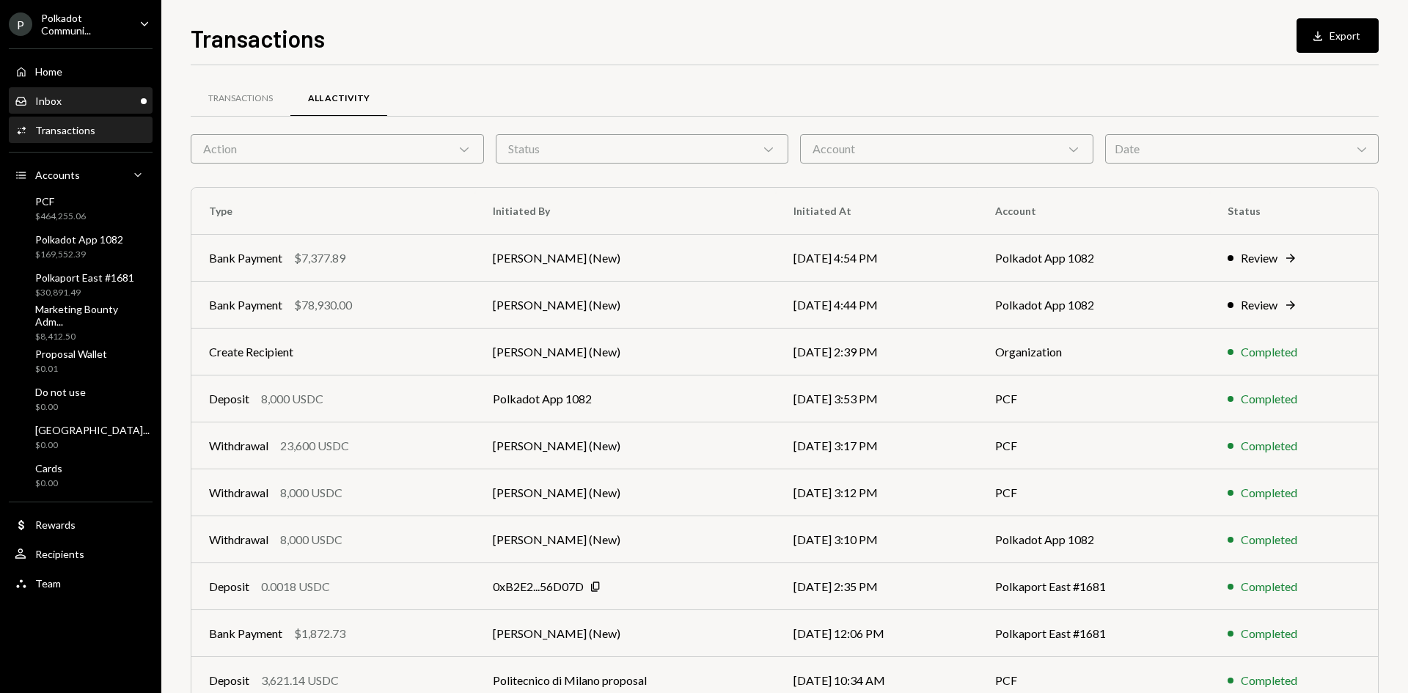
click at [100, 108] on div "Inbox Inbox" at bounding box center [81, 101] width 132 height 25
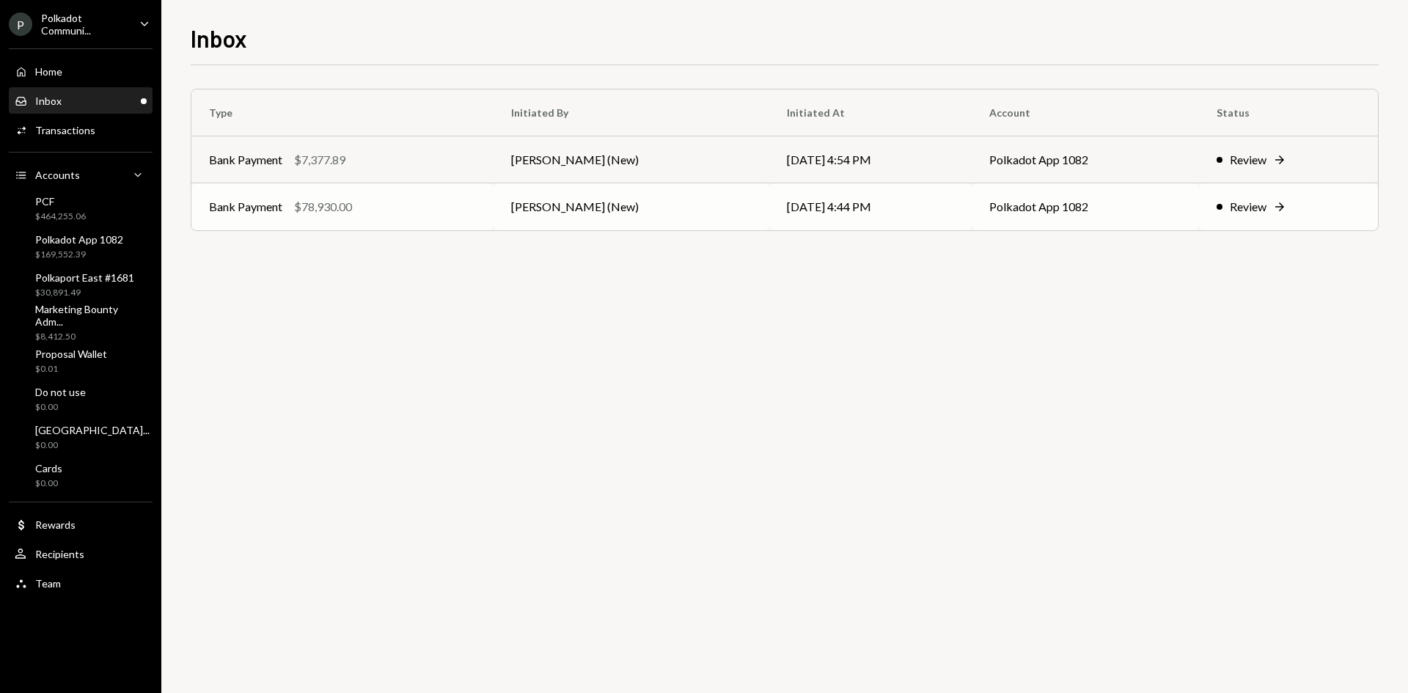
click at [493, 196] on td "Bank Payment $78,930.00" at bounding box center [342, 206] width 302 height 47
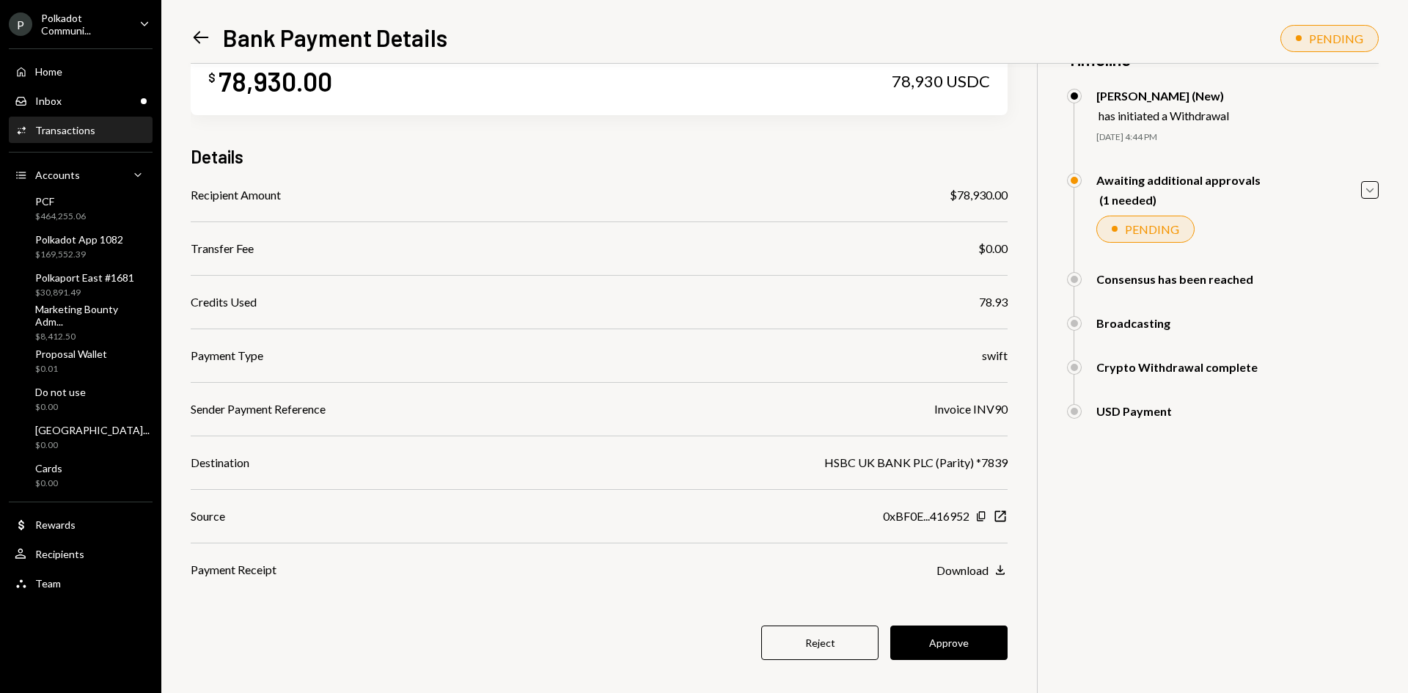
scroll to position [64, 0]
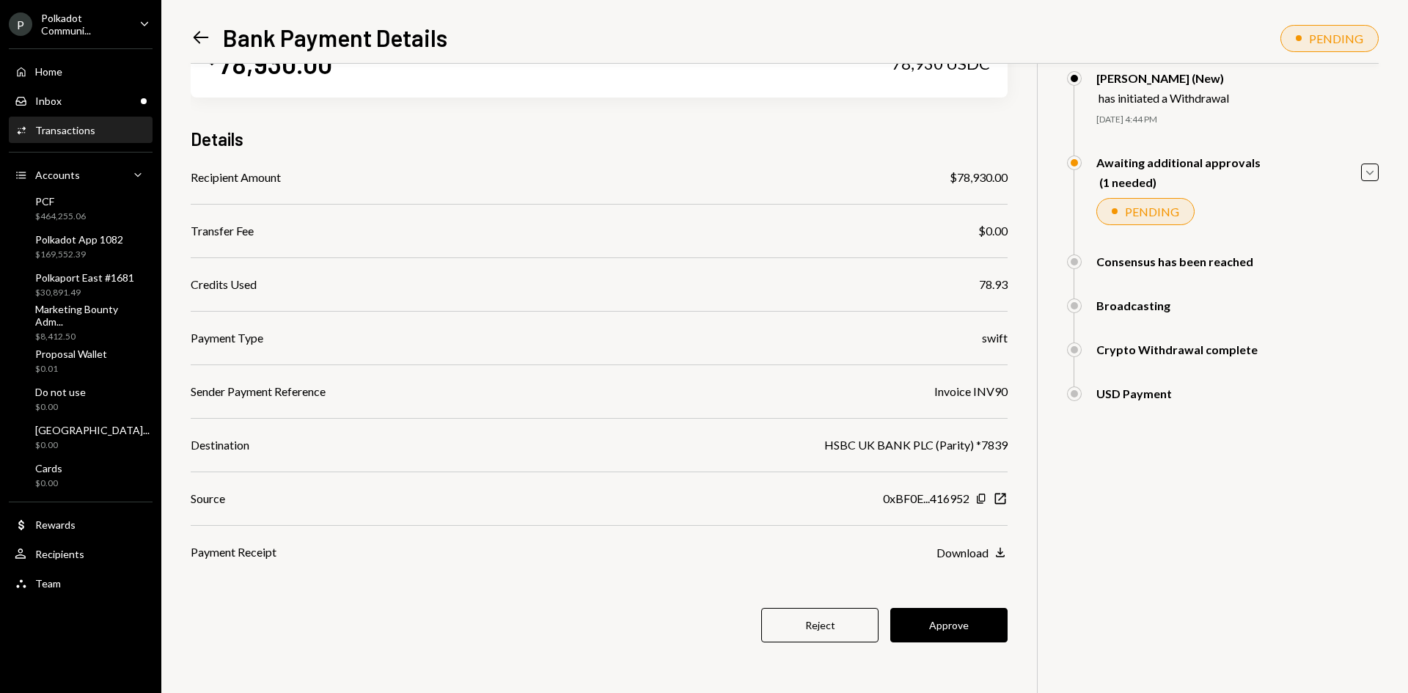
click at [1301, 162] on div "Awaiting additional approvals (1 needed) Caret Down" at bounding box center [1223, 172] width 312 height 34
click at [1373, 164] on icon "Caret Down" at bounding box center [1370, 172] width 16 height 16
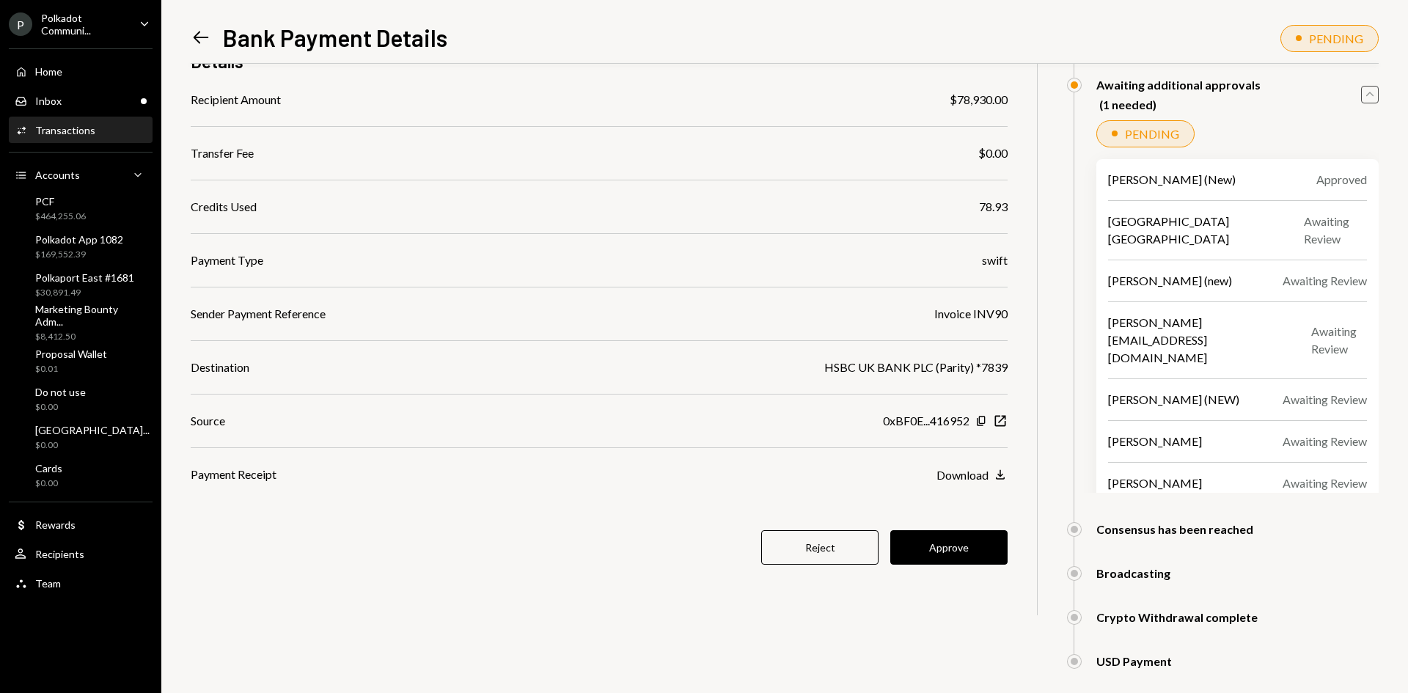
scroll to position [147, 0]
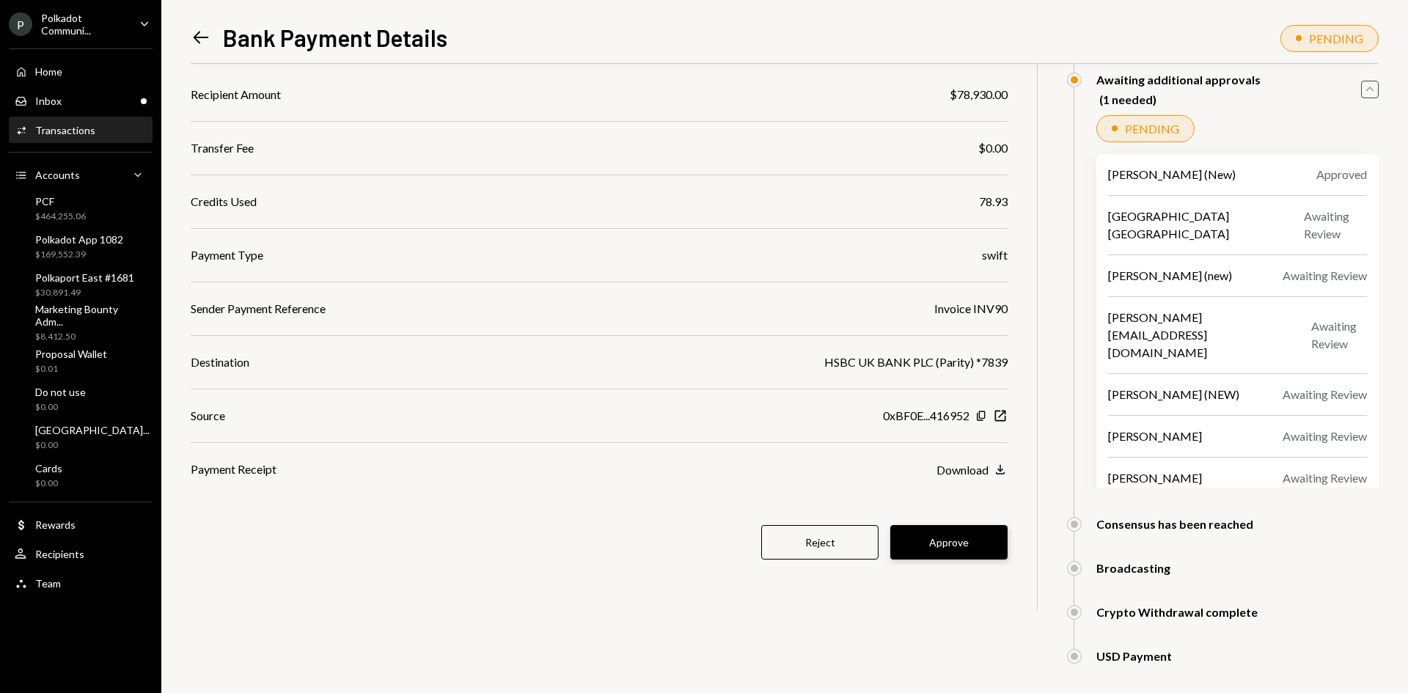
click at [928, 530] on button "Approve" at bounding box center [948, 542] width 117 height 34
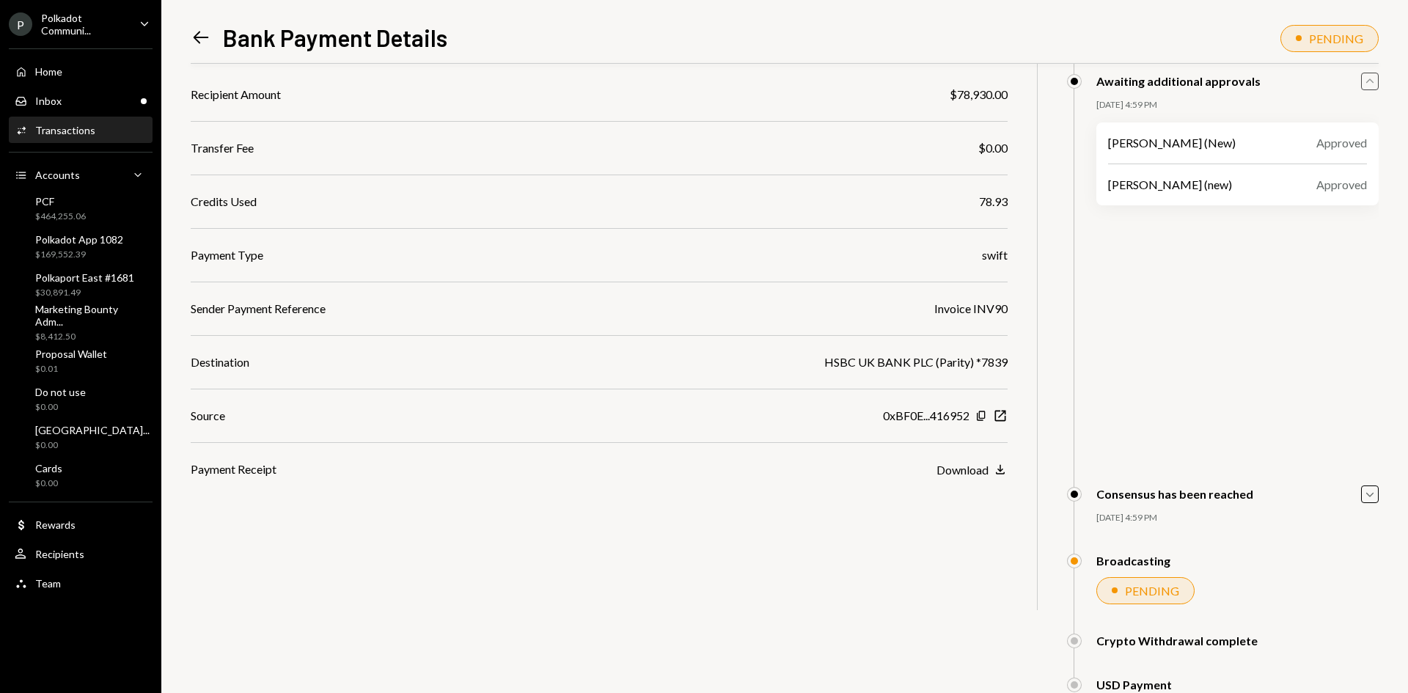
click at [1314, 302] on div "Joab Matthews (New) Approved Kagiso Mello (new) Approved" at bounding box center [1223, 283] width 312 height 345
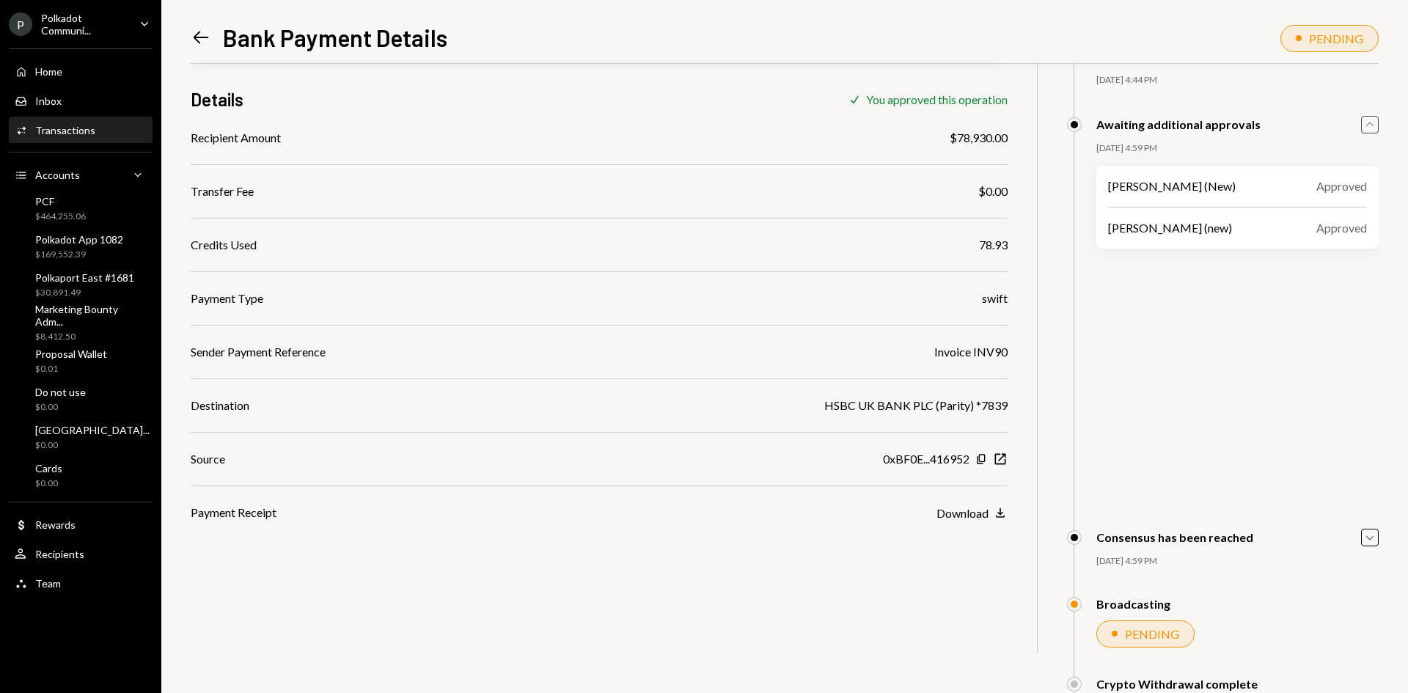
scroll to position [29, 0]
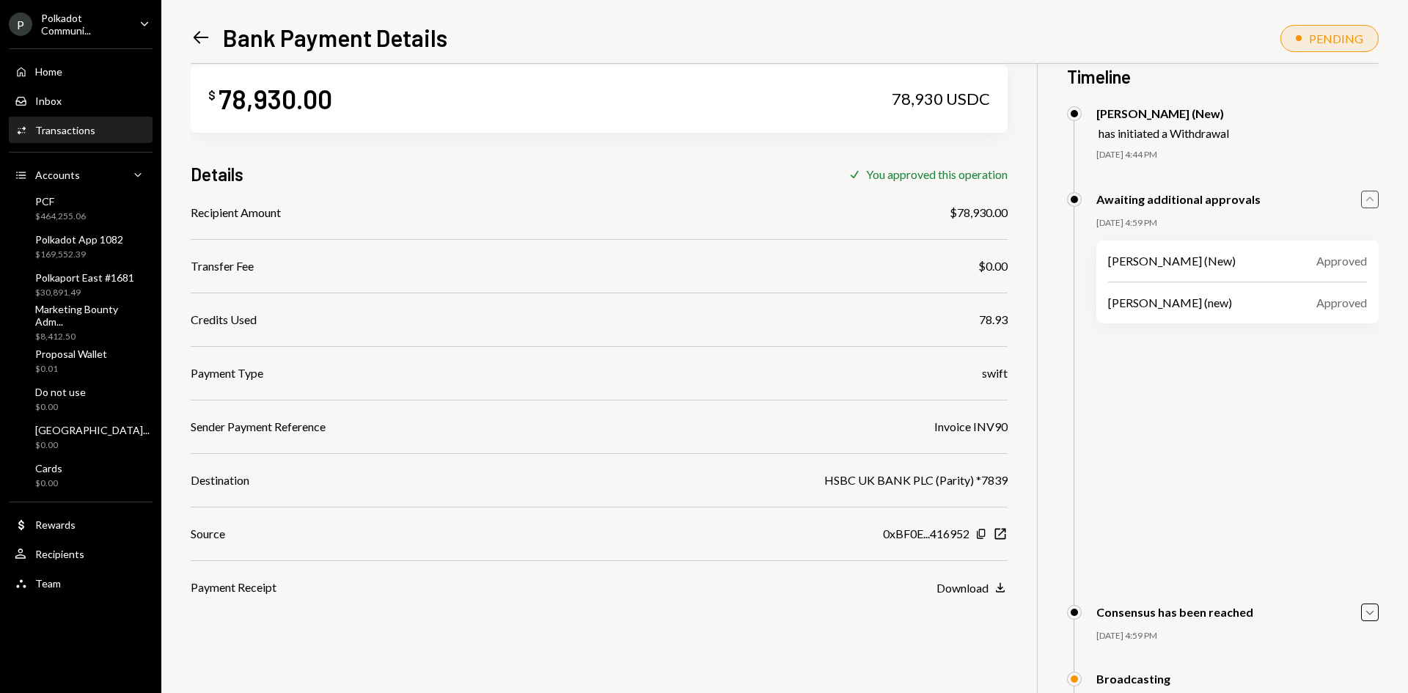
click at [79, 128] on div "Transactions" at bounding box center [65, 130] width 60 height 12
